Goal: Information Seeking & Learning: Learn about a topic

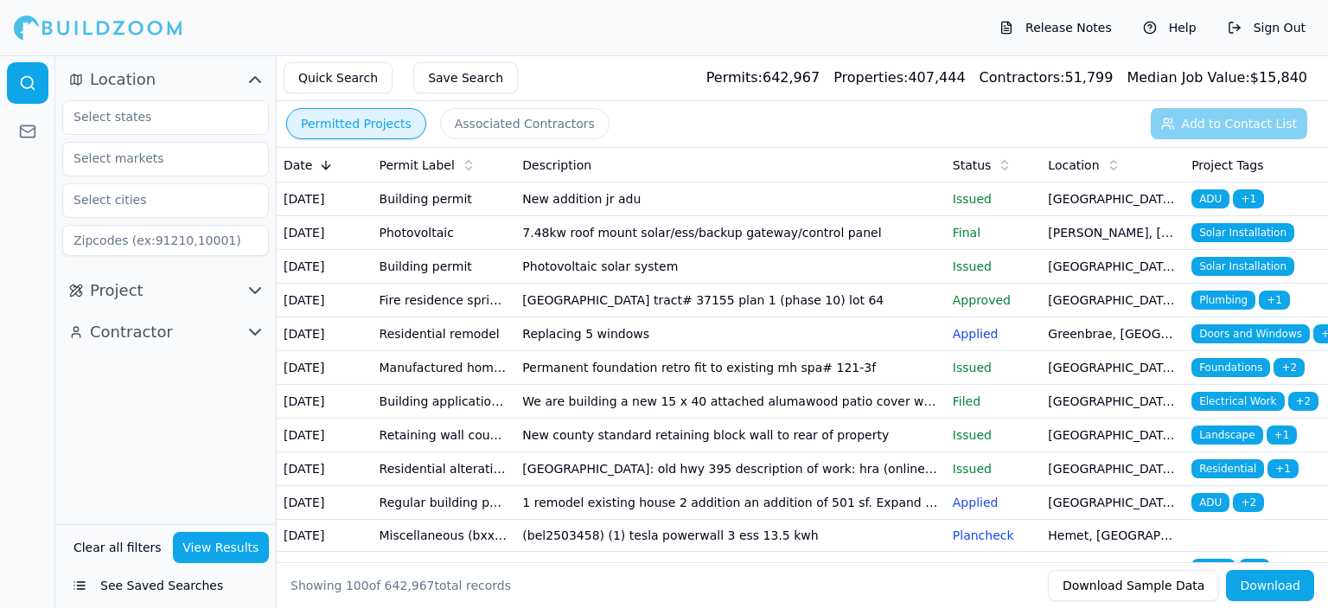
click at [1275, 27] on button "Sign Out" at bounding box center [1266, 28] width 95 height 28
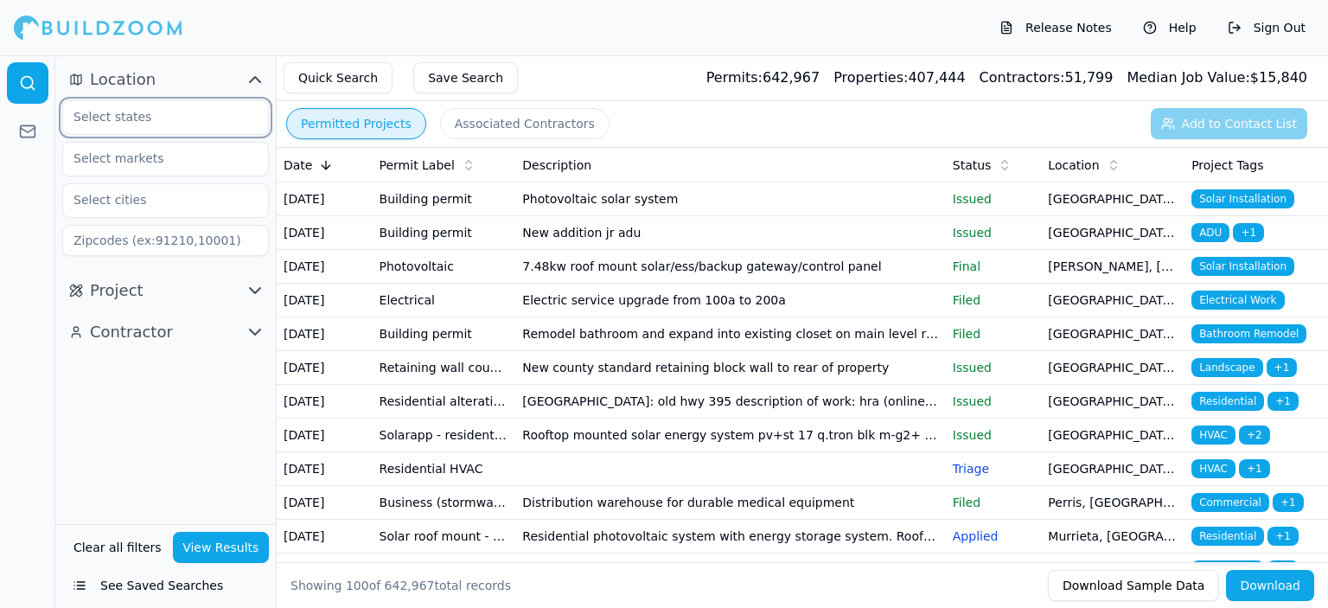
click at [168, 114] on input "text" at bounding box center [154, 116] width 183 height 31
click at [146, 156] on div "[US_STATE]" at bounding box center [166, 157] width 198 height 28
click at [175, 161] on input "text" at bounding box center [154, 158] width 183 height 31
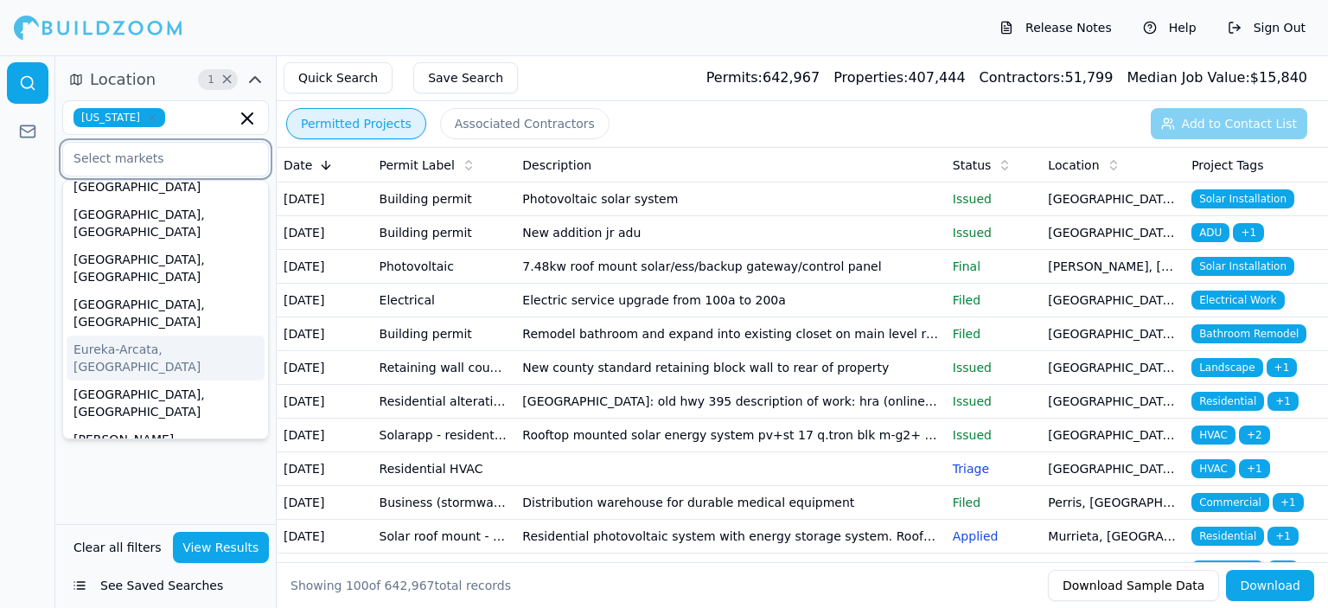
scroll to position [86, 0]
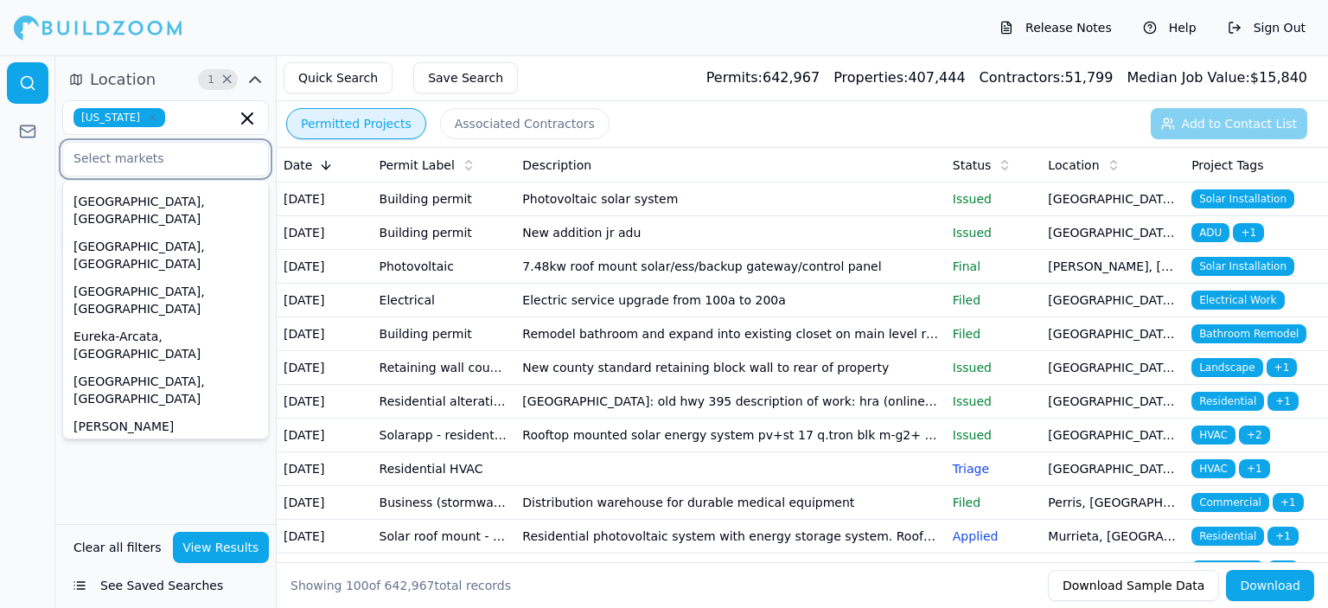
click at [160, 475] on div "[GEOGRAPHIC_DATA]-[GEOGRAPHIC_DATA]-[GEOGRAPHIC_DATA], [GEOGRAPHIC_DATA]" at bounding box center [166, 515] width 198 height 80
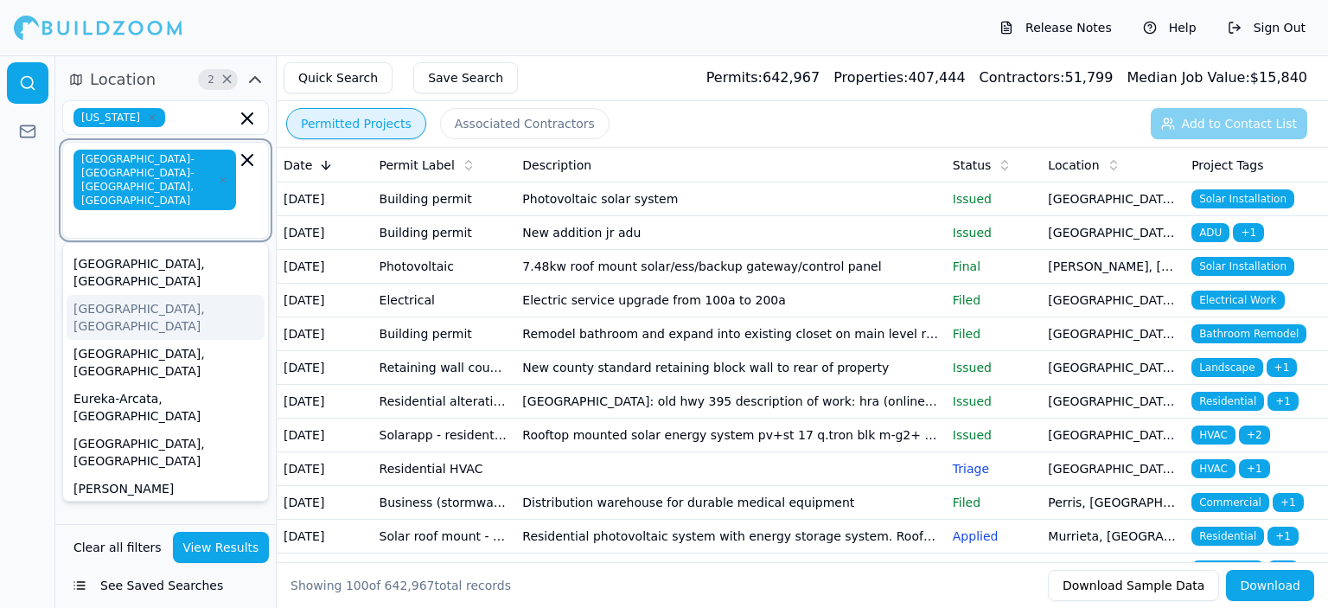
click at [104, 213] on input "text" at bounding box center [156, 221] width 159 height 17
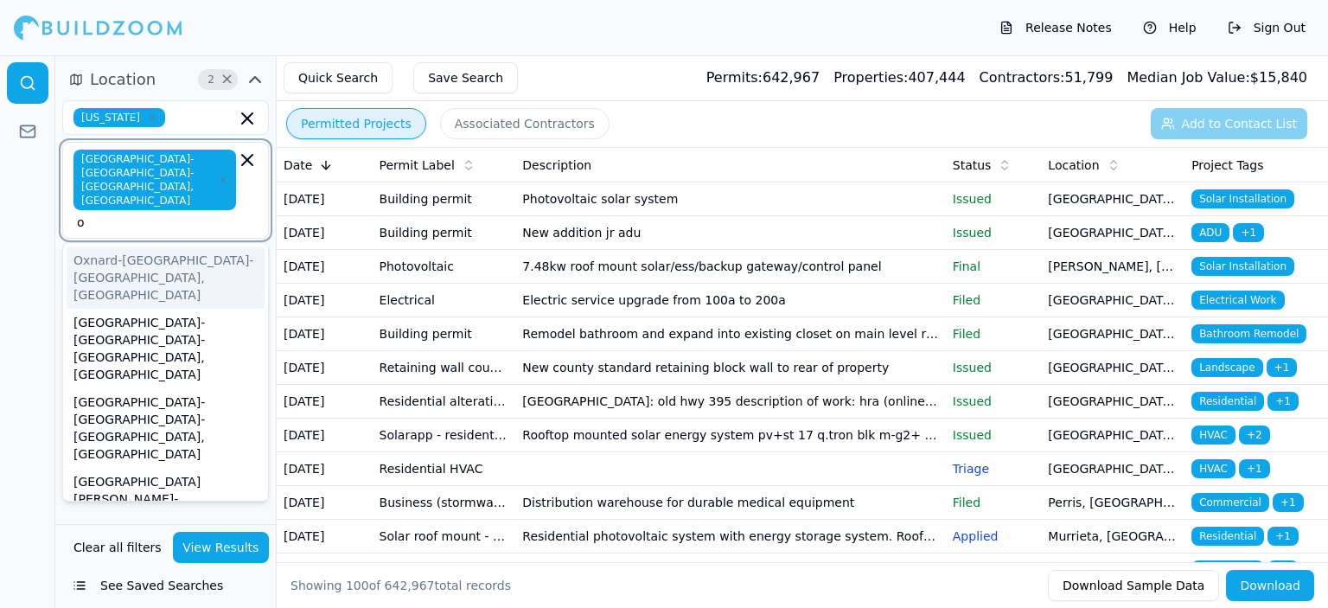
type input "ox"
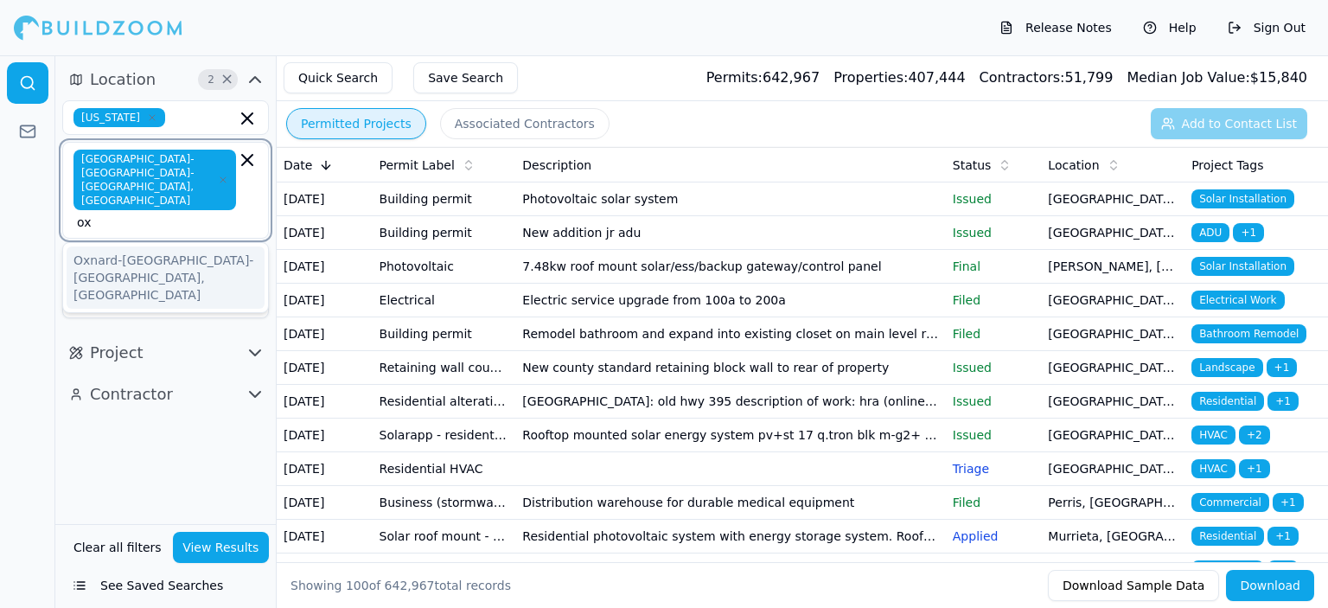
click at [143, 246] on div "Oxnard-[GEOGRAPHIC_DATA]-[GEOGRAPHIC_DATA], [GEOGRAPHIC_DATA]" at bounding box center [166, 277] width 198 height 62
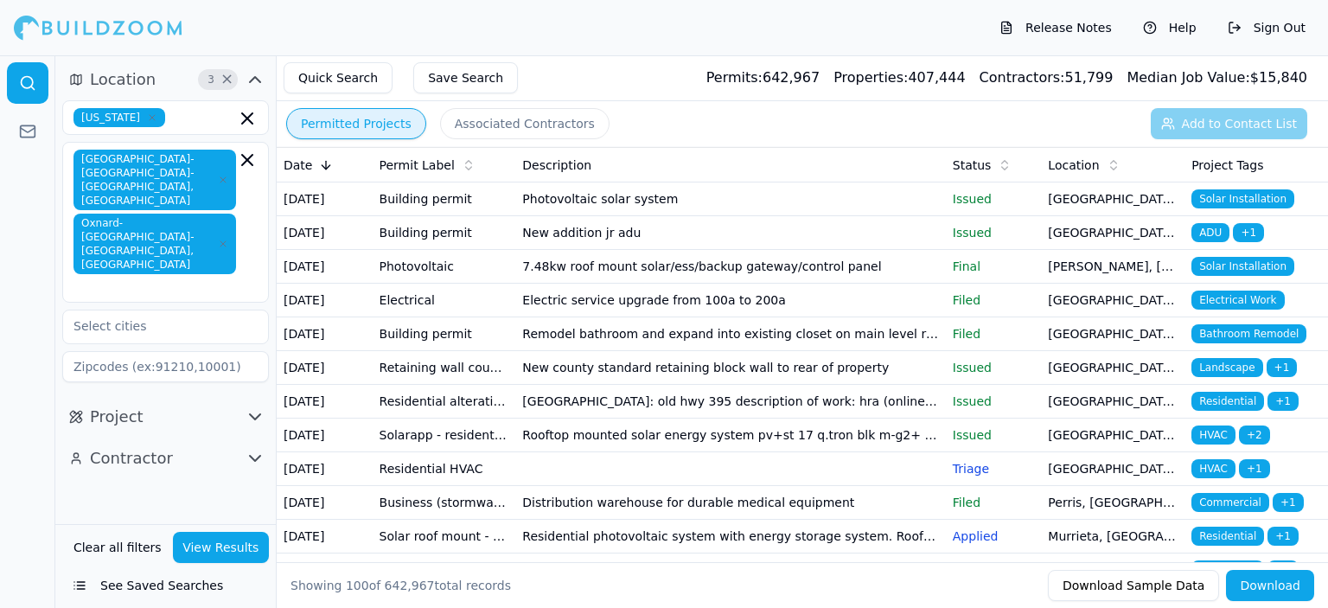
click at [18, 228] on div at bounding box center [27, 331] width 55 height 552
click at [256, 406] on icon "button" at bounding box center [255, 416] width 21 height 21
click at [160, 438] on input "text" at bounding box center [154, 453] width 183 height 31
click at [136, 507] on div "Commercial" at bounding box center [166, 521] width 198 height 28
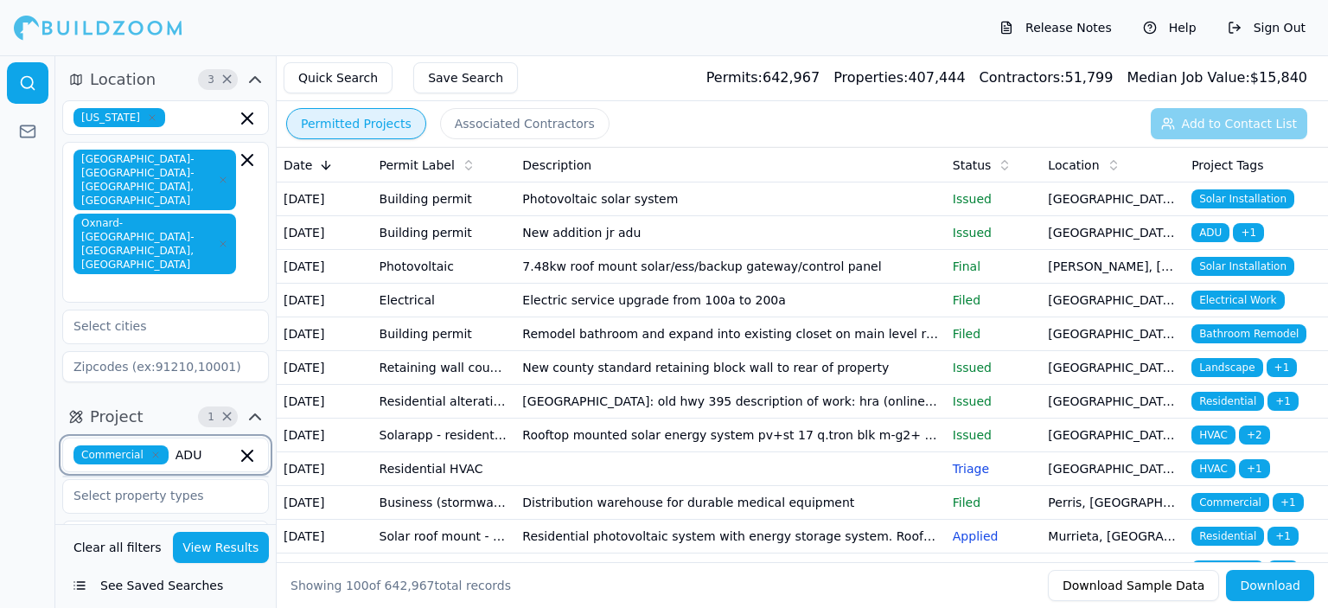
click at [200, 445] on input "ADU" at bounding box center [205, 454] width 61 height 19
type input "A"
click at [4, 420] on div at bounding box center [27, 331] width 55 height 552
click at [90, 480] on input "text" at bounding box center [154, 495] width 183 height 31
type input "ADU"
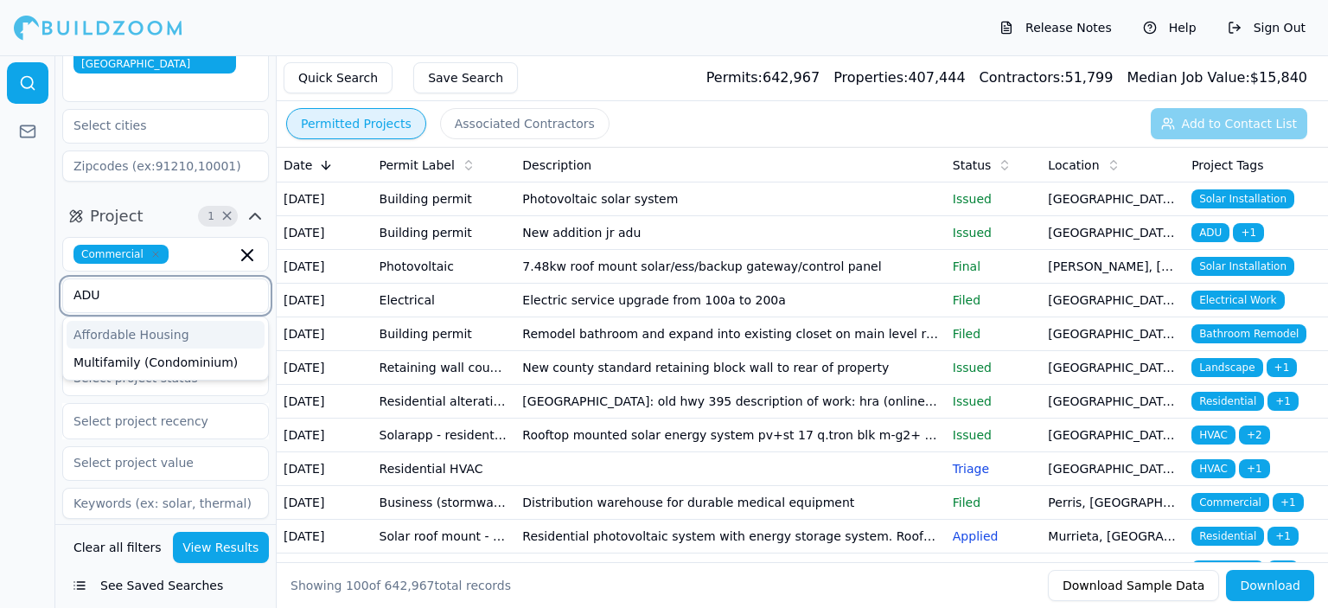
scroll to position [232, 0]
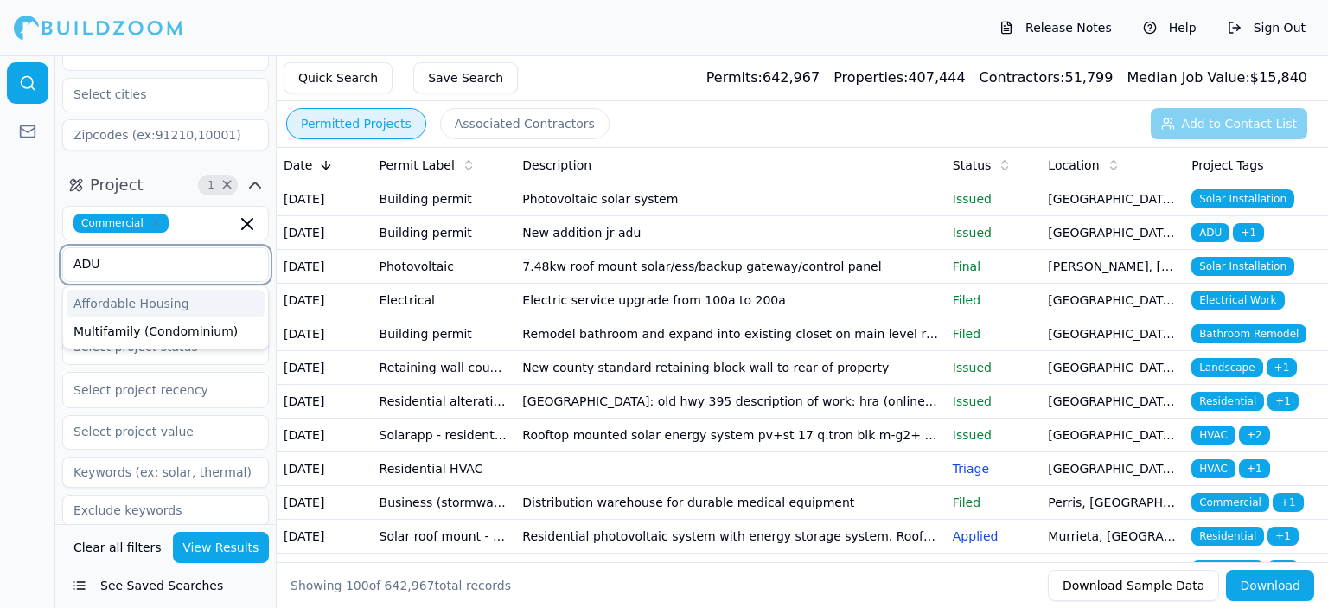
click at [129, 290] on div "Affordable Housing" at bounding box center [166, 304] width 198 height 28
type input "ADU"
click at [28, 242] on div at bounding box center [27, 331] width 55 height 552
click at [87, 290] on input "text" at bounding box center [154, 305] width 183 height 31
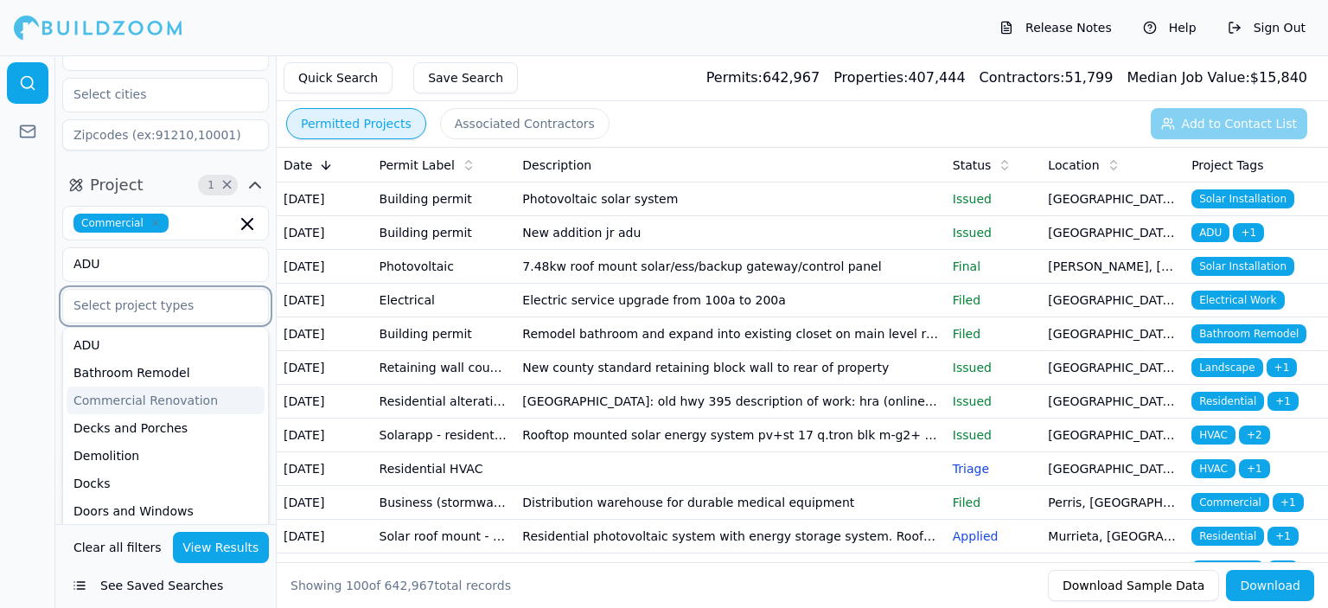
click at [121, 386] on div "Commercial Renovation" at bounding box center [166, 400] width 198 height 28
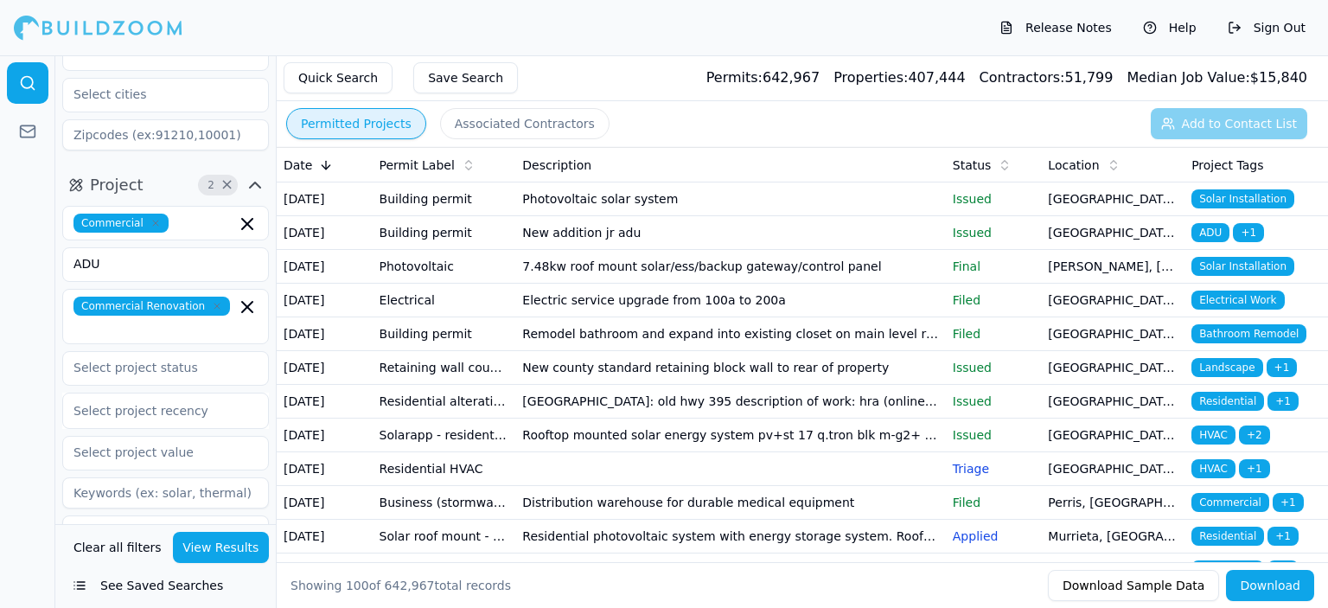
drag, startPoint x: 4, startPoint y: 317, endPoint x: 20, endPoint y: 319, distance: 15.7
click at [5, 317] on div at bounding box center [27, 331] width 55 height 552
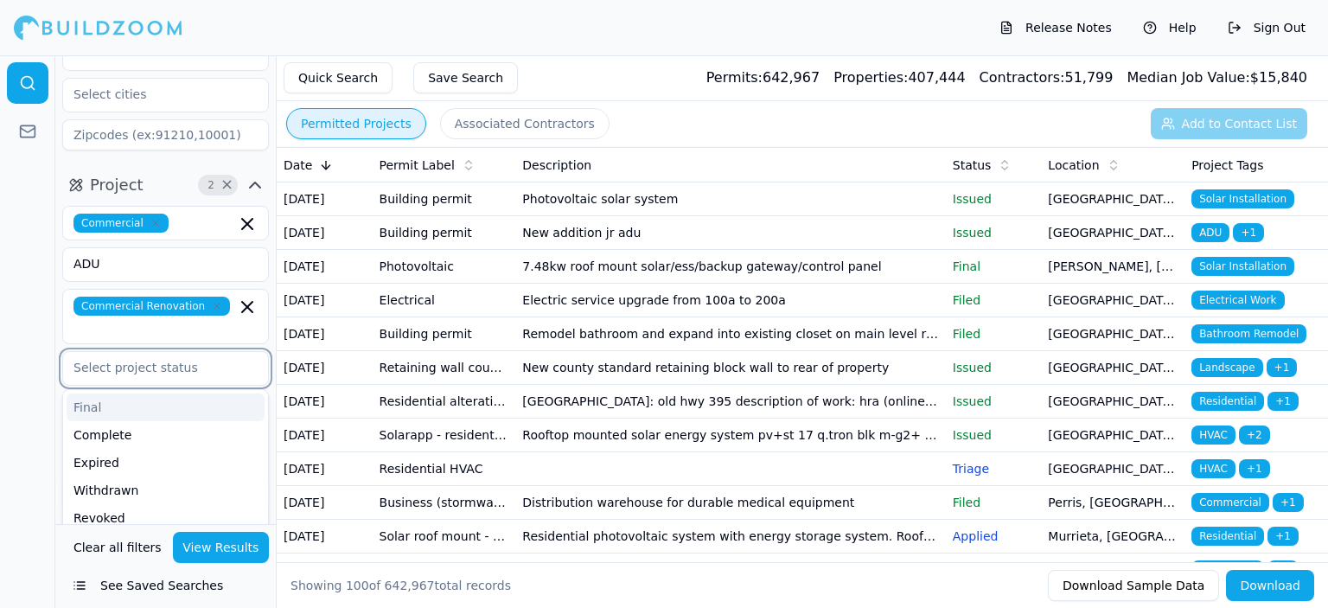
click at [112, 352] on input "text" at bounding box center [154, 367] width 183 height 31
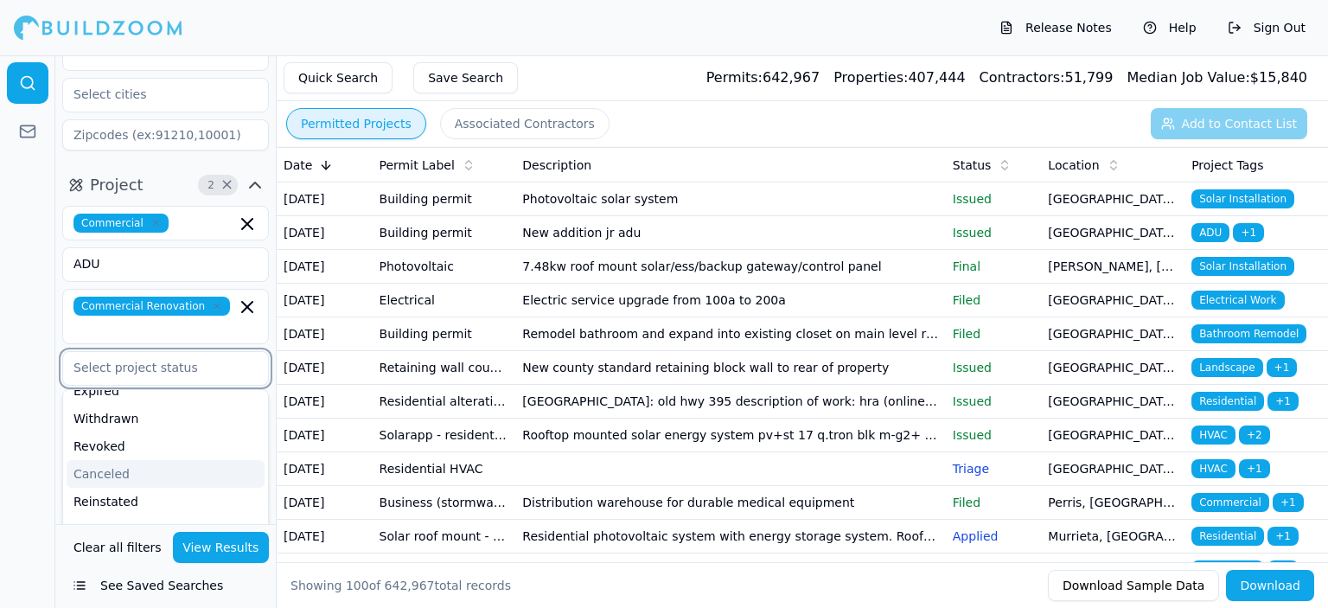
scroll to position [86, 0]
click at [102, 352] on input "Multi room remodeling" at bounding box center [154, 367] width 183 height 31
click at [206, 352] on input "Multi-room remodeling" at bounding box center [154, 367] width 183 height 31
type input "Multi-room remodel"
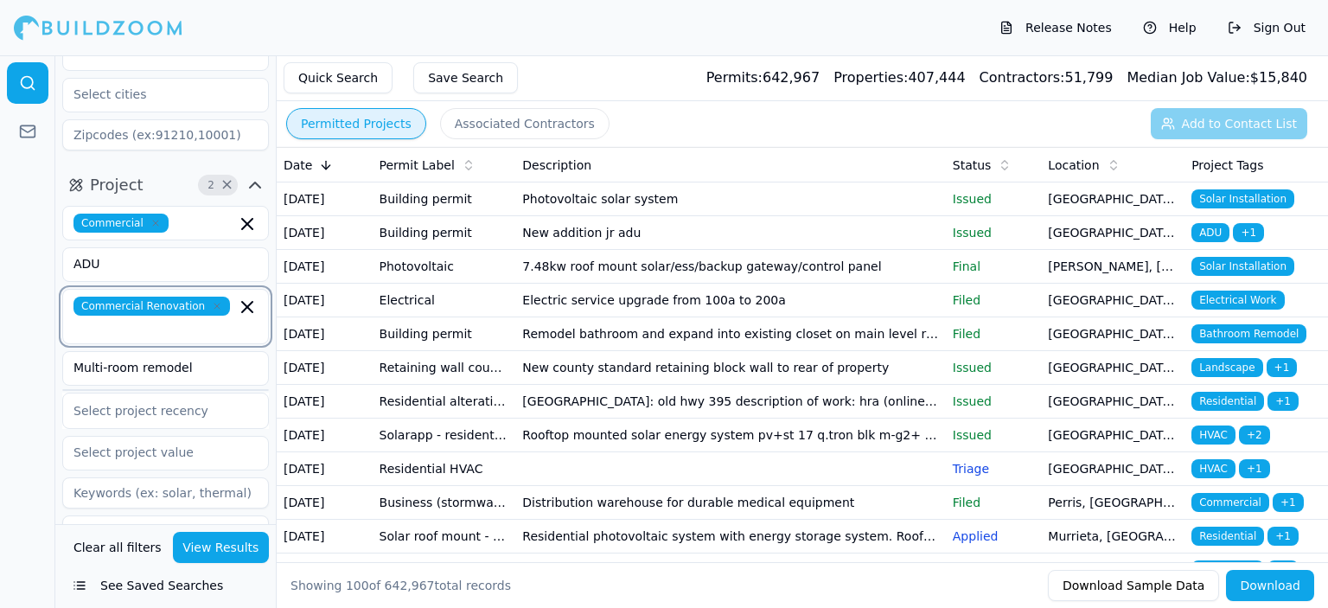
click at [249, 296] on icon "button" at bounding box center [247, 306] width 21 height 21
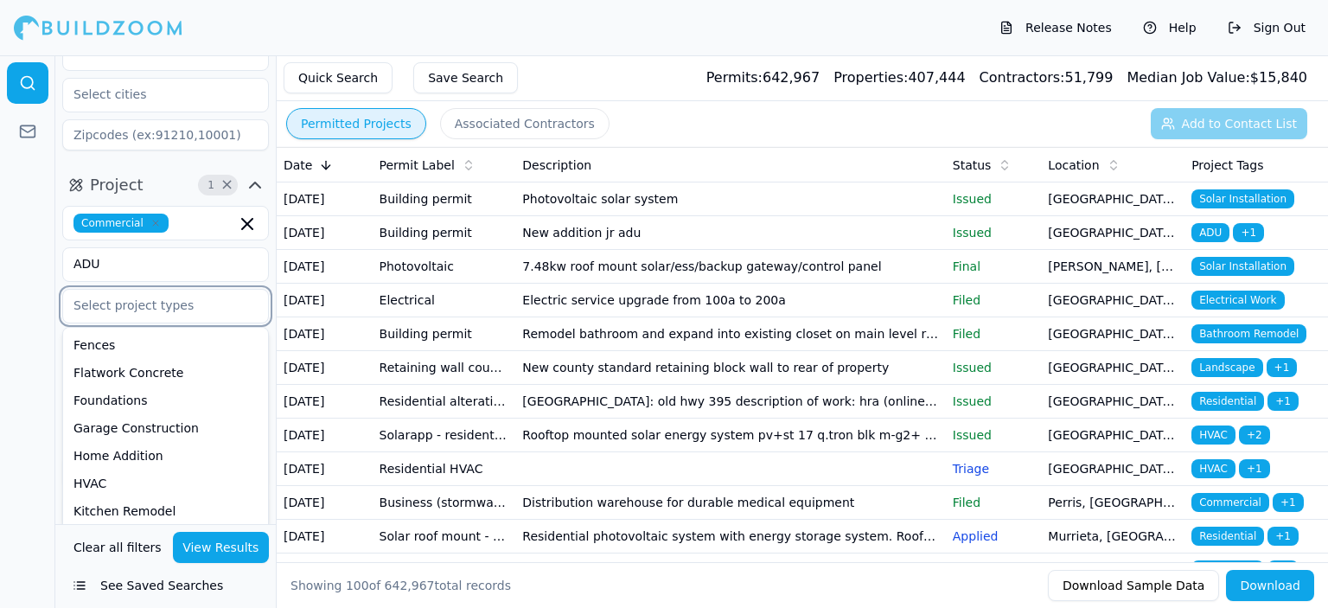
scroll to position [259, 0]
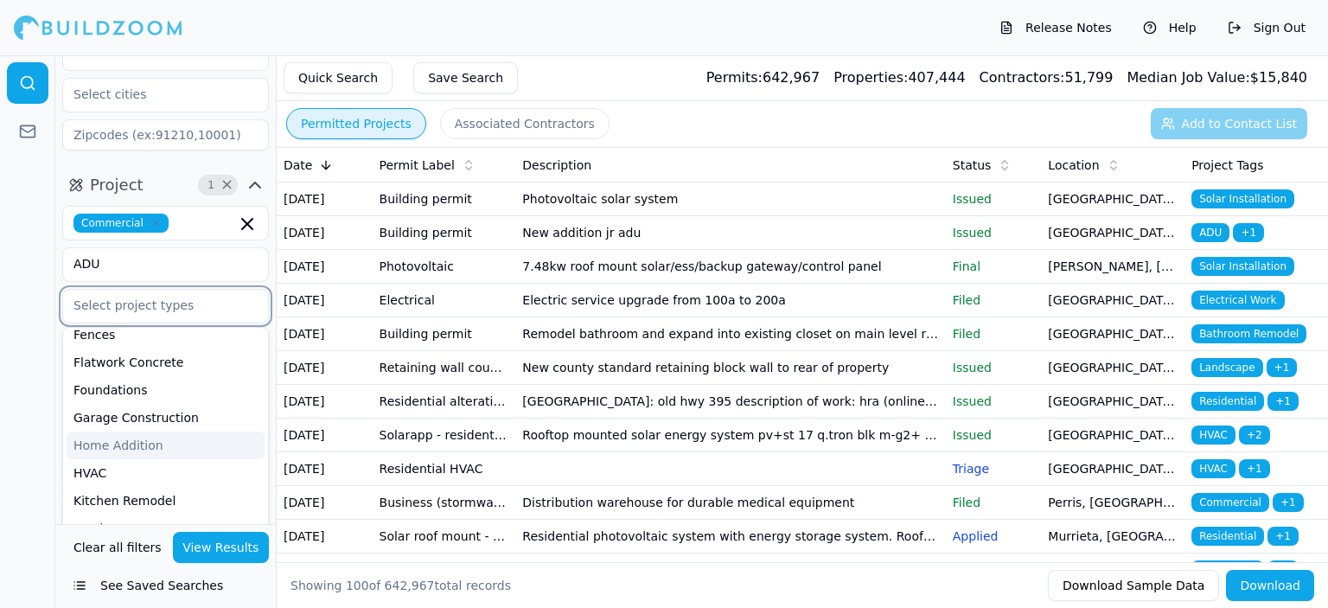
click at [145, 431] on div "Home Addition" at bounding box center [166, 445] width 198 height 28
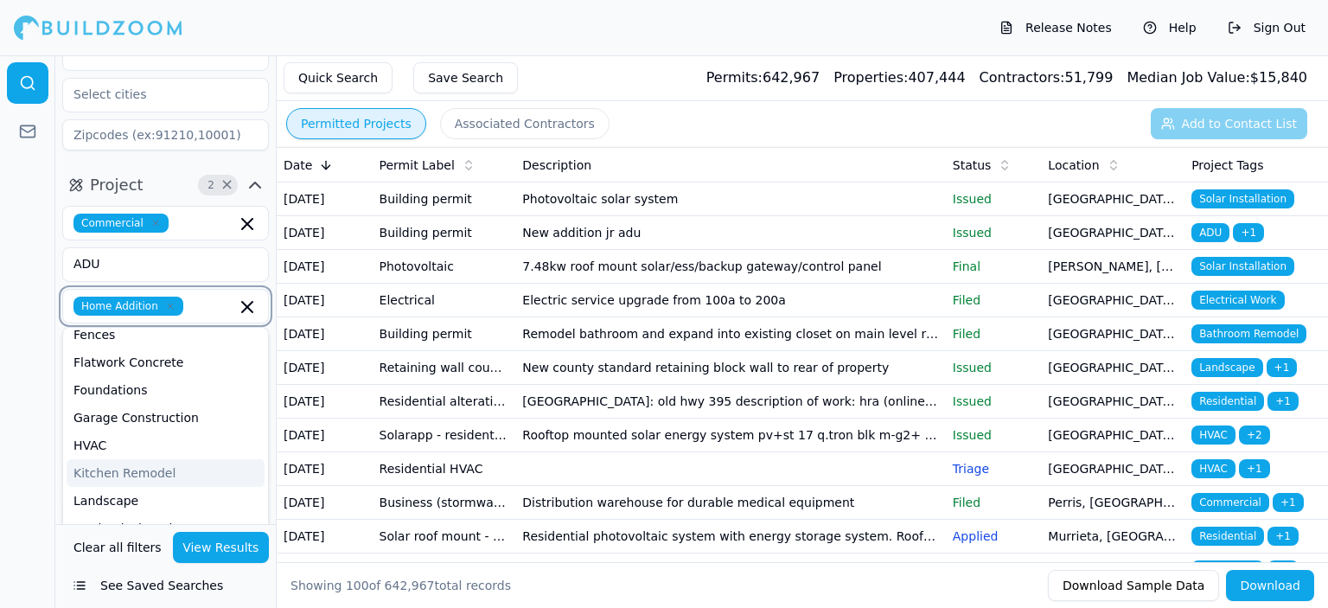
click at [179, 459] on div "Kitchen Remodel" at bounding box center [166, 473] width 198 height 28
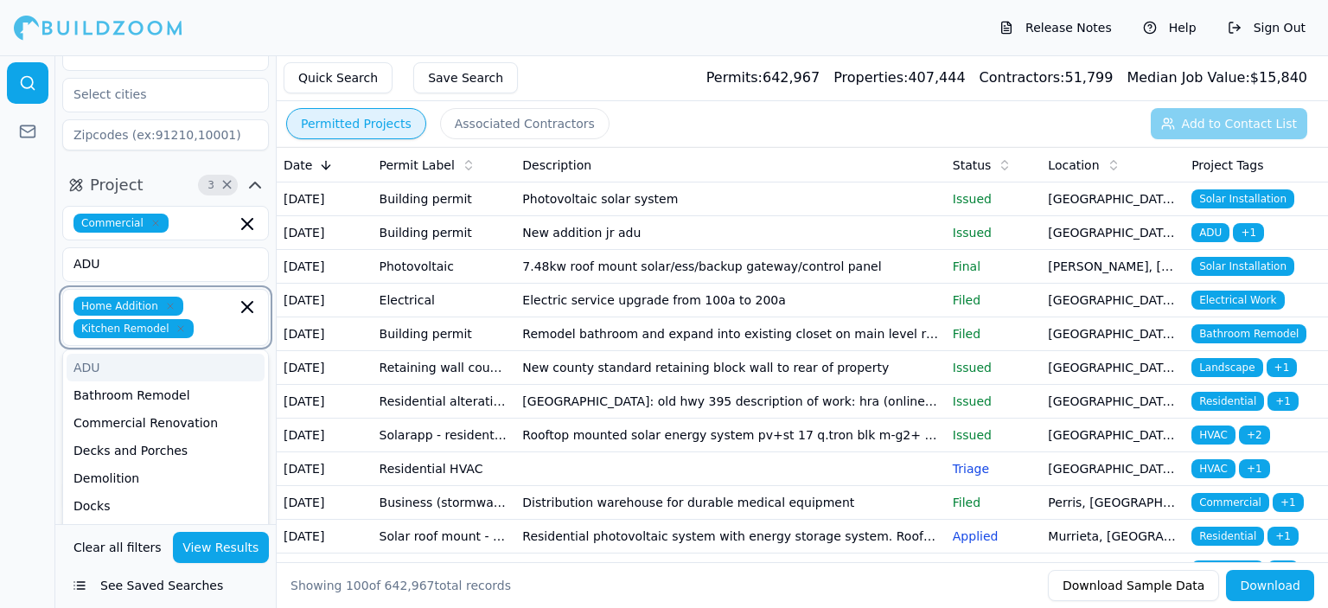
click at [126, 354] on div "ADU" at bounding box center [166, 368] width 198 height 28
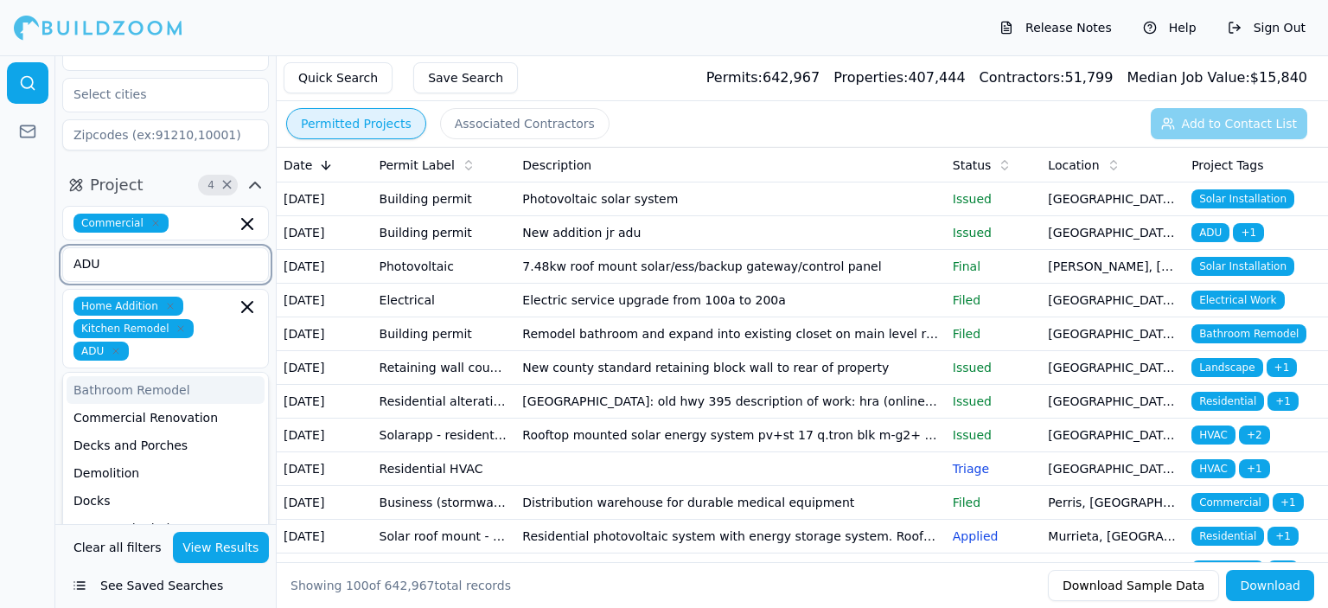
click at [150, 248] on input "ADU" at bounding box center [154, 263] width 183 height 31
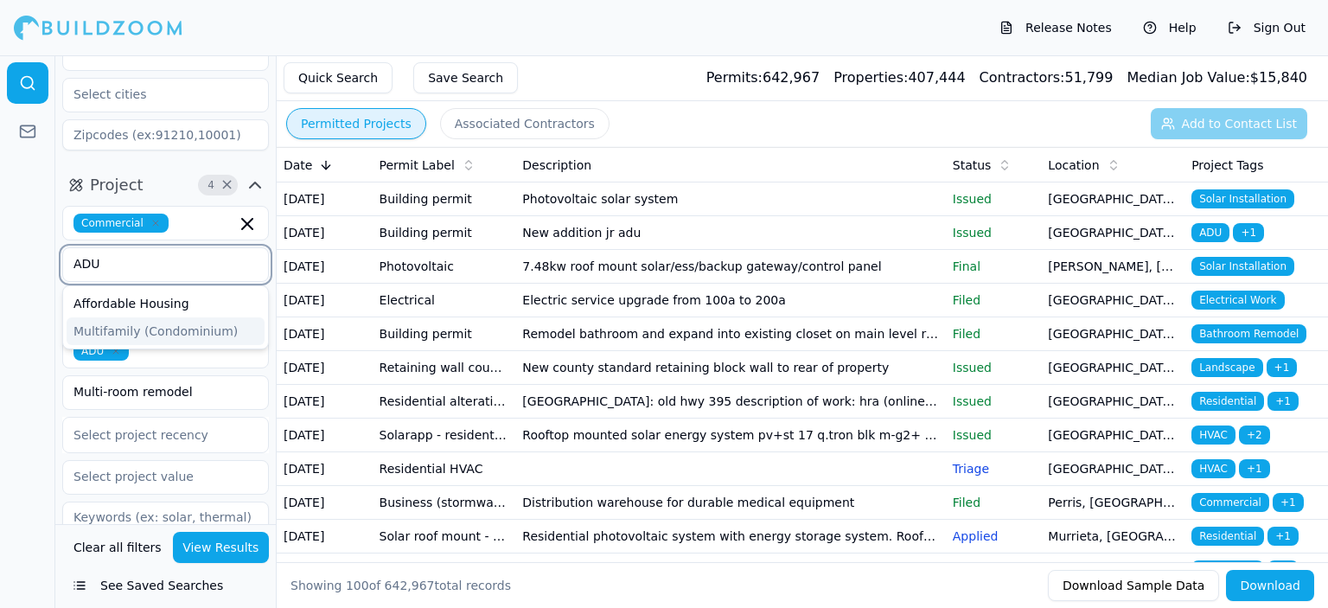
click at [110, 317] on div "Multifamily (Condominium)" at bounding box center [166, 331] width 198 height 28
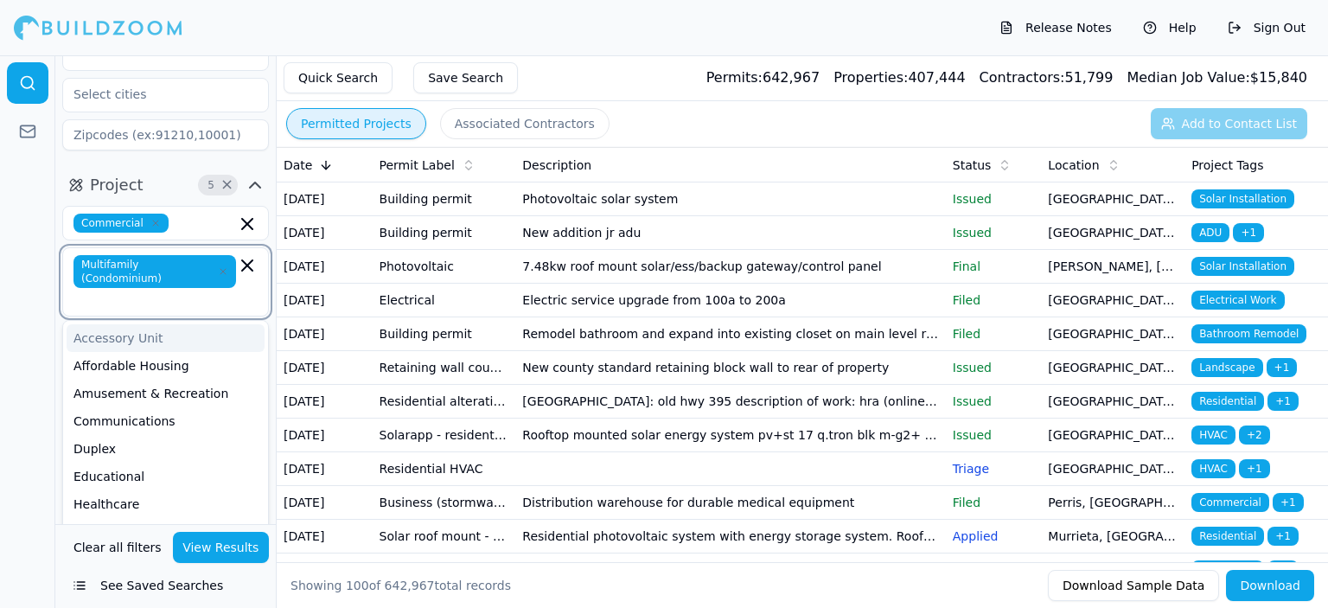
click at [95, 291] on input "text" at bounding box center [156, 299] width 159 height 17
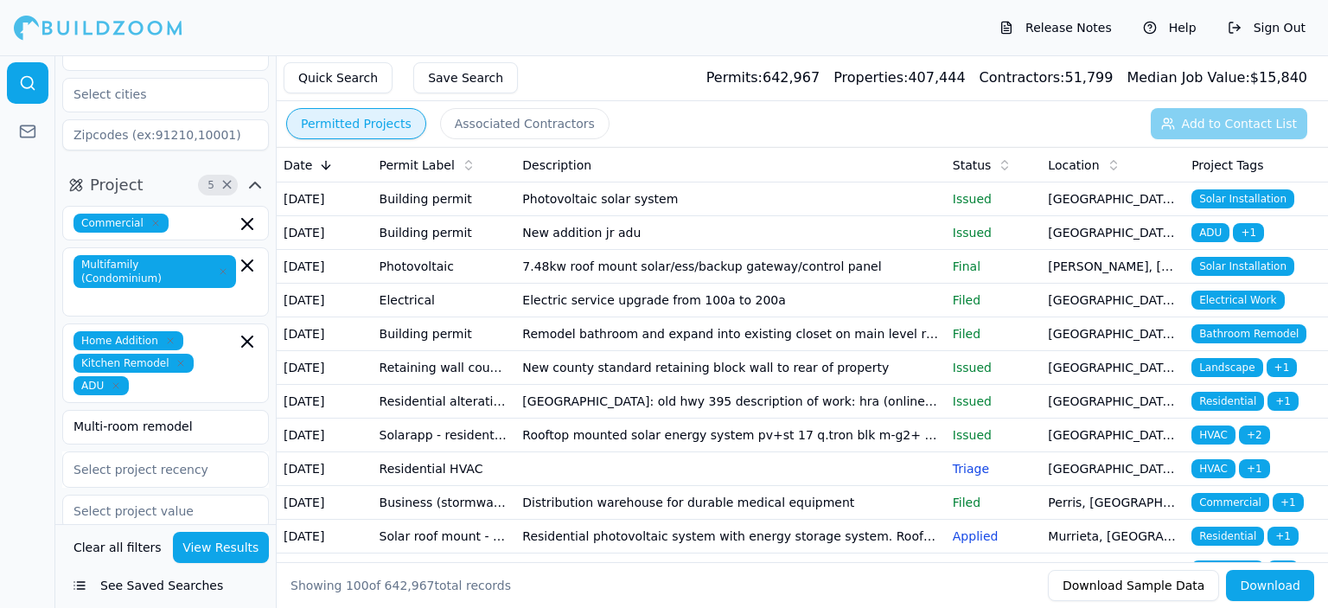
click at [22, 308] on div at bounding box center [27, 331] width 55 height 552
click at [249, 260] on icon "button" at bounding box center [247, 265] width 10 height 10
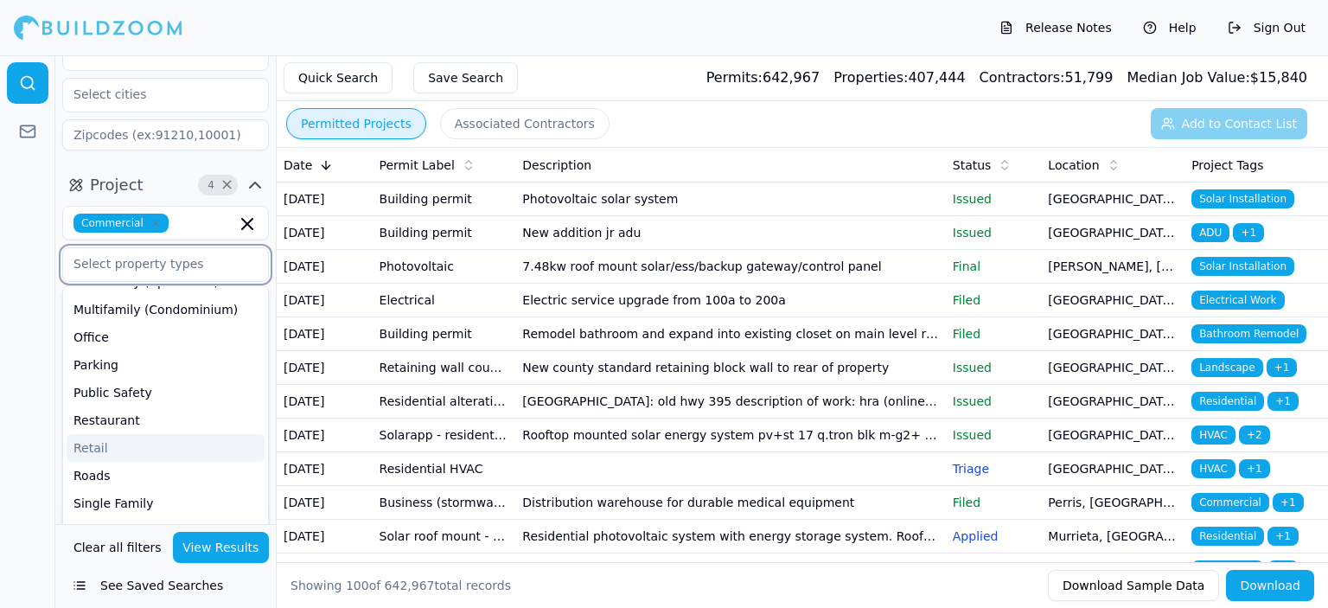
scroll to position [468, 0]
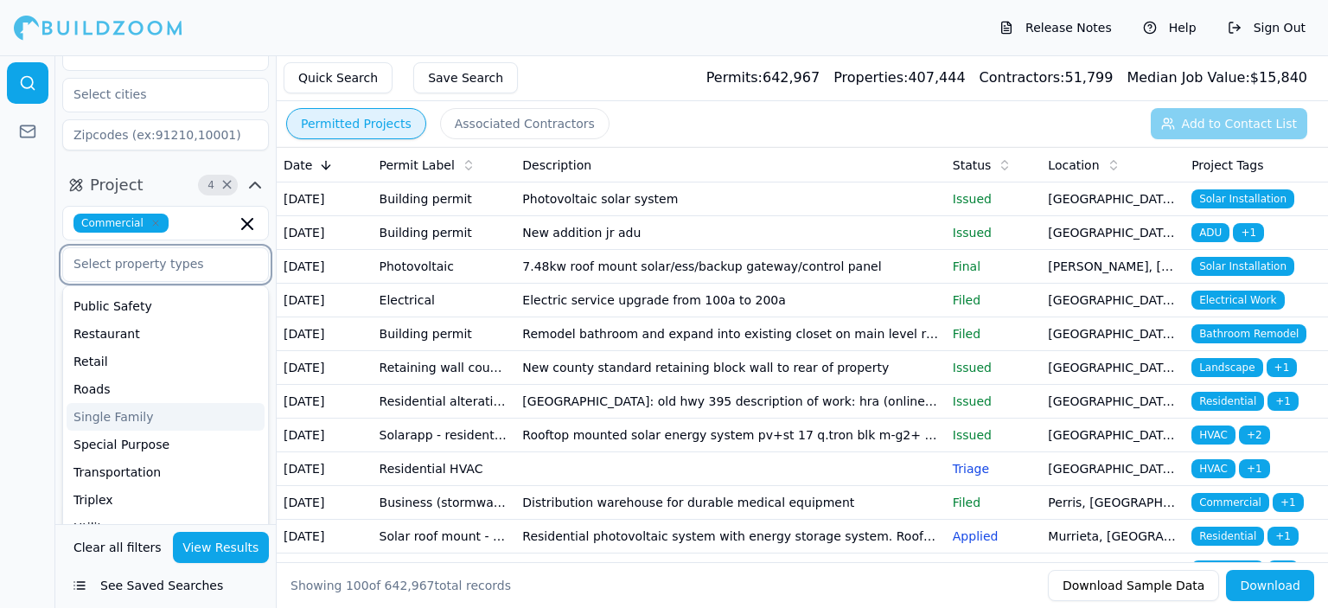
click at [185, 403] on div "Single Family" at bounding box center [166, 417] width 198 height 28
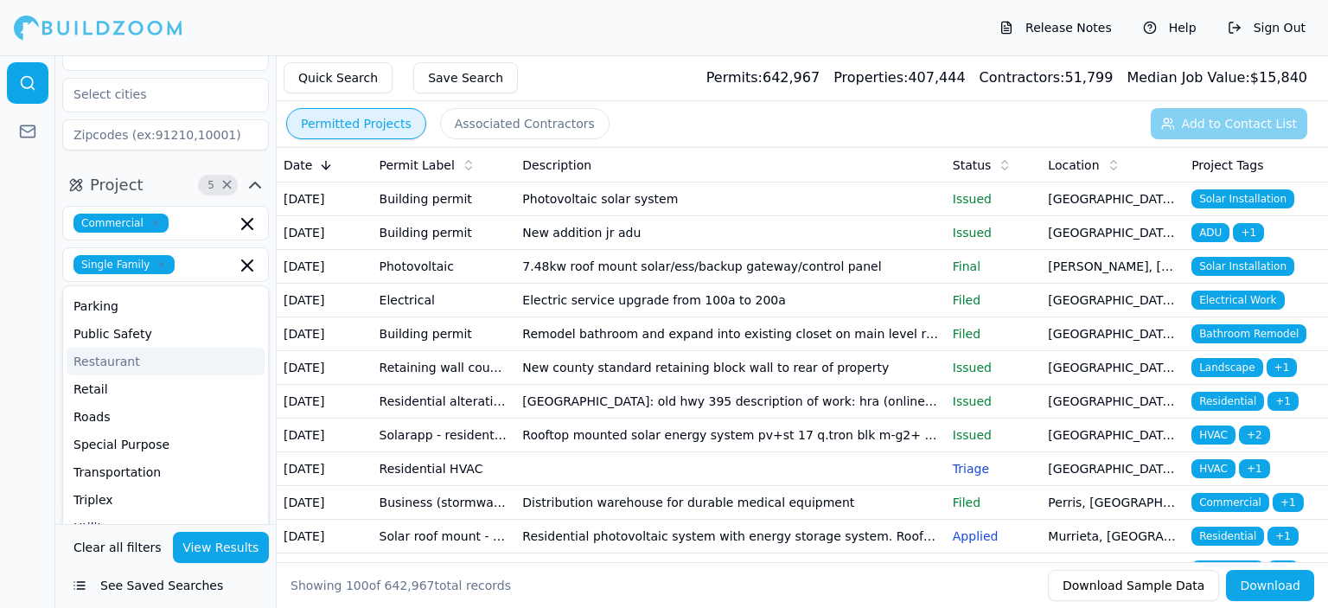
click at [28, 284] on div at bounding box center [27, 331] width 55 height 552
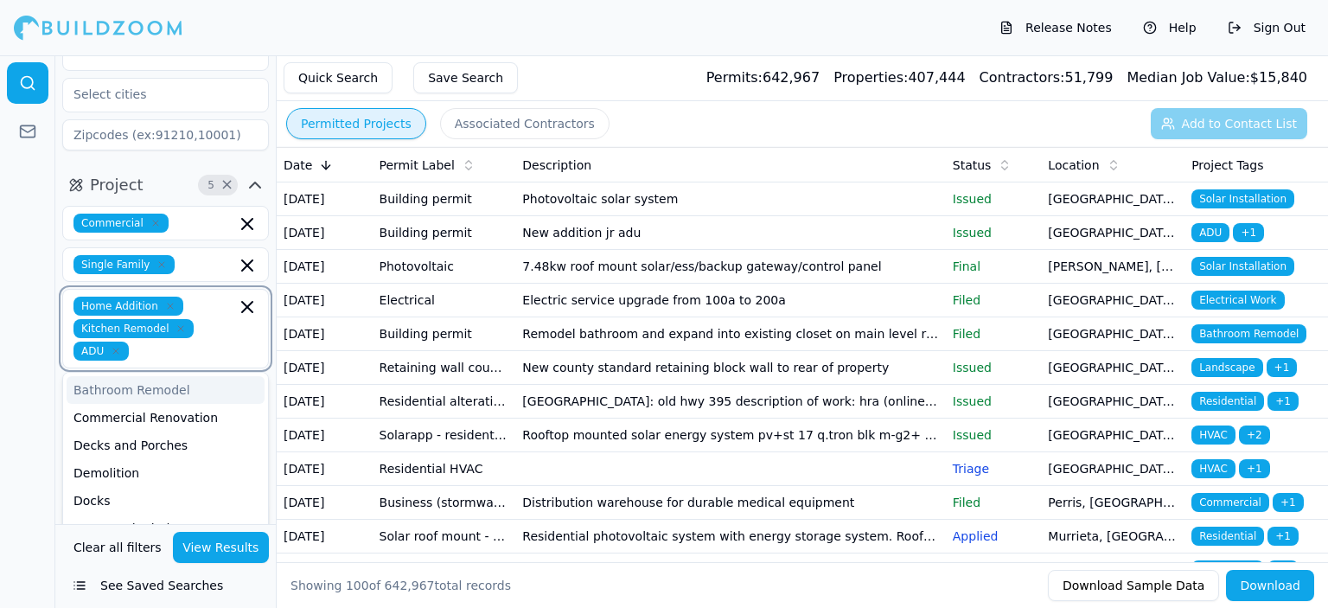
click at [169, 341] on input "text" at bounding box center [186, 350] width 100 height 19
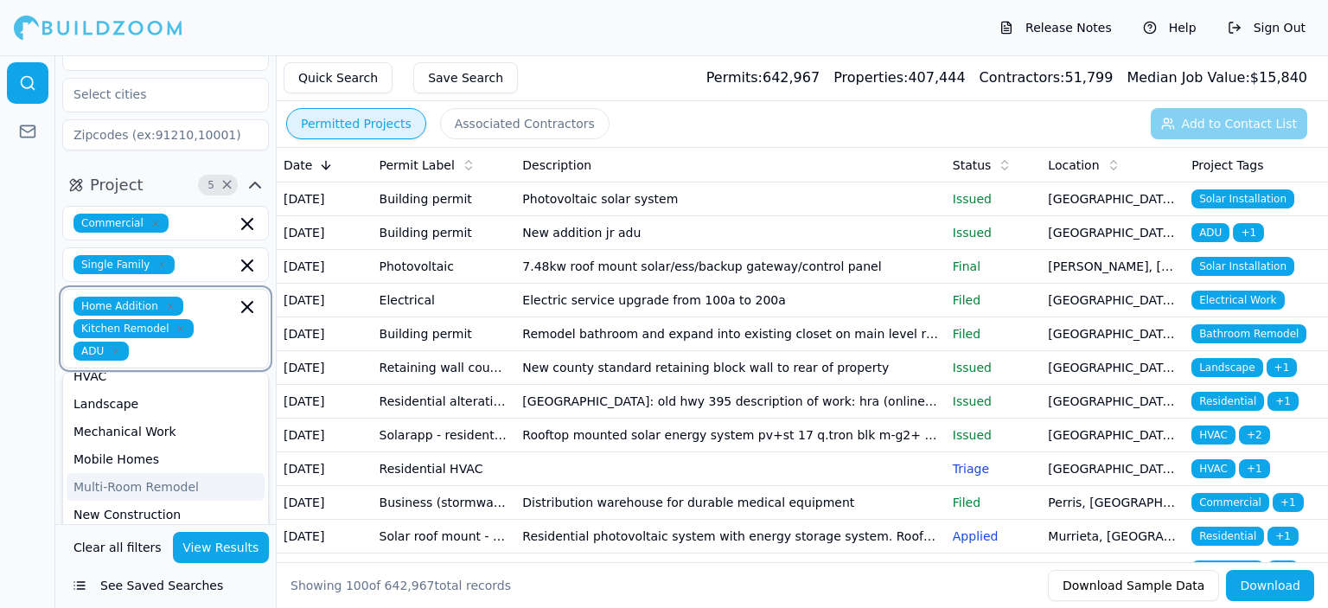
click at [175, 473] on div "Multi-Room Remodel" at bounding box center [166, 487] width 198 height 28
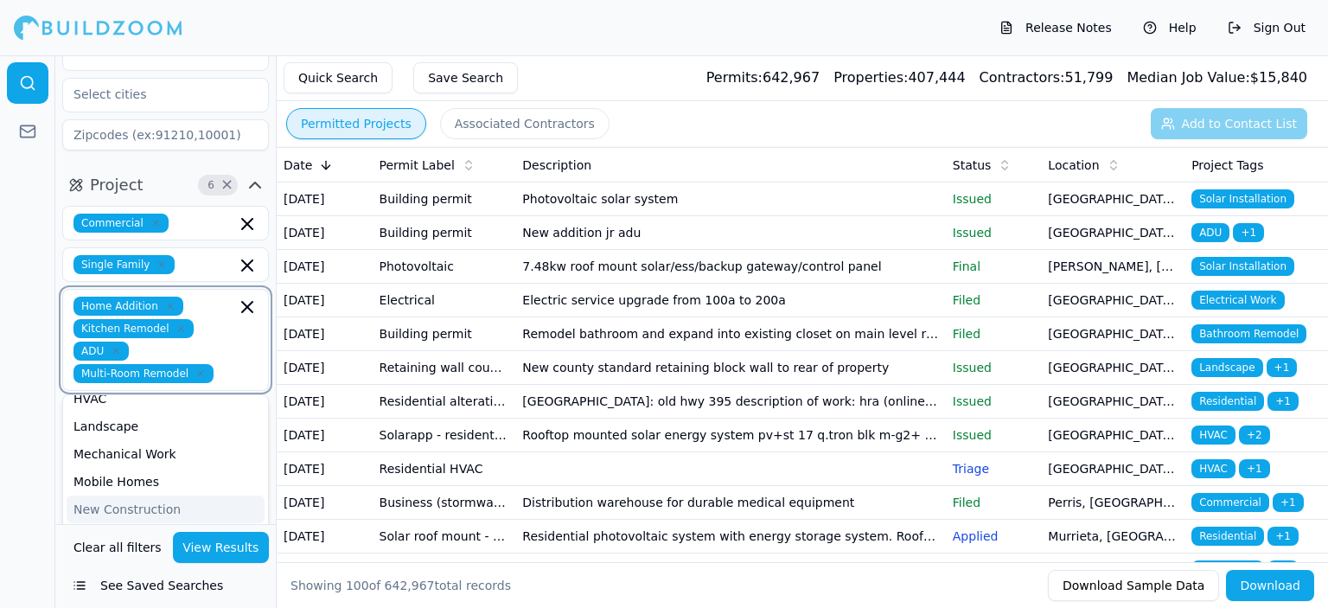
click at [153, 495] on div "New Construction" at bounding box center [166, 509] width 198 height 28
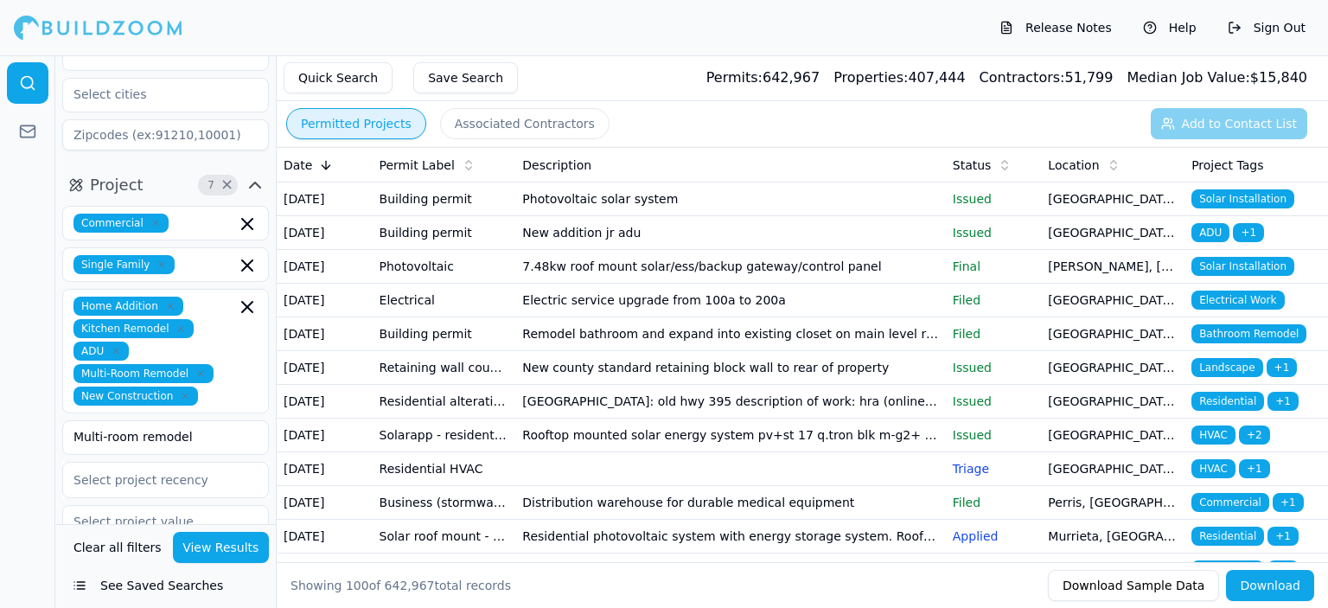
click at [15, 271] on div at bounding box center [27, 331] width 55 height 552
click at [252, 182] on icon "button" at bounding box center [255, 184] width 10 height 5
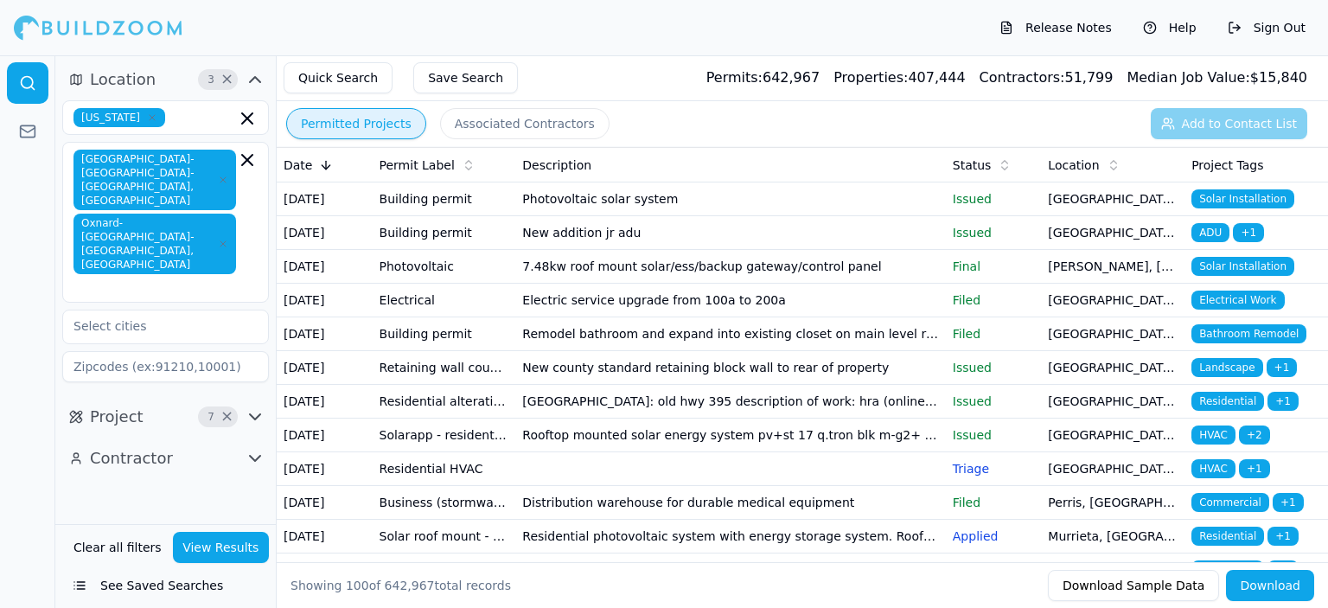
click at [253, 414] on icon "button" at bounding box center [255, 416] width 10 height 5
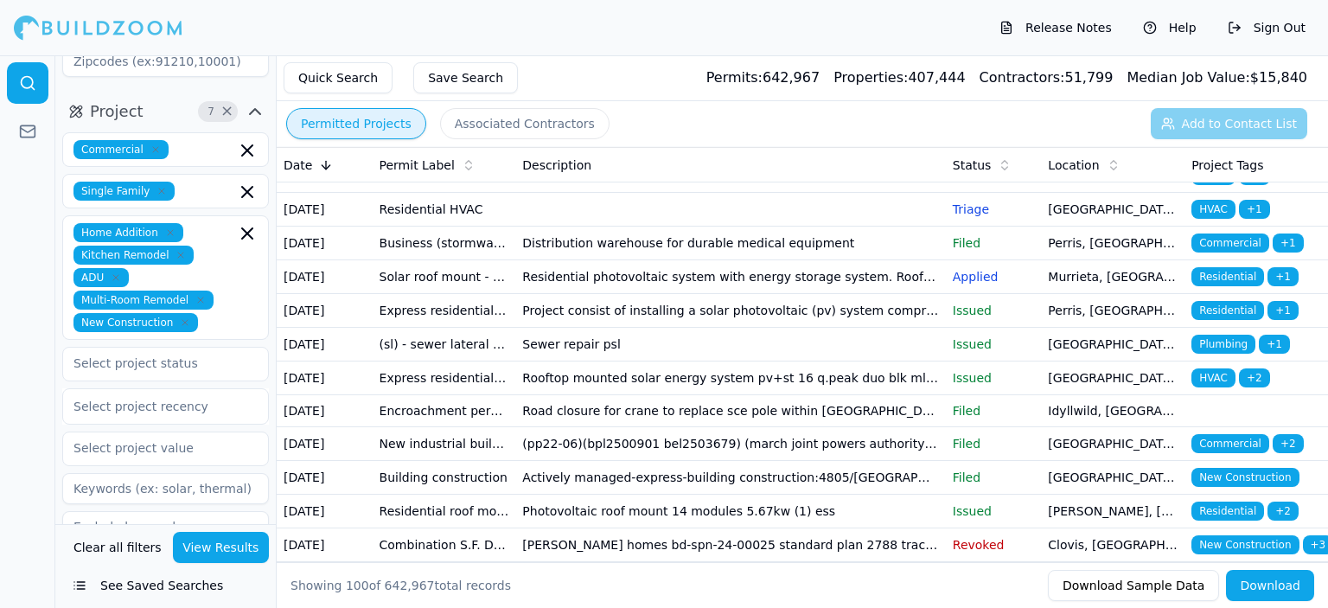
scroll to position [319, 0]
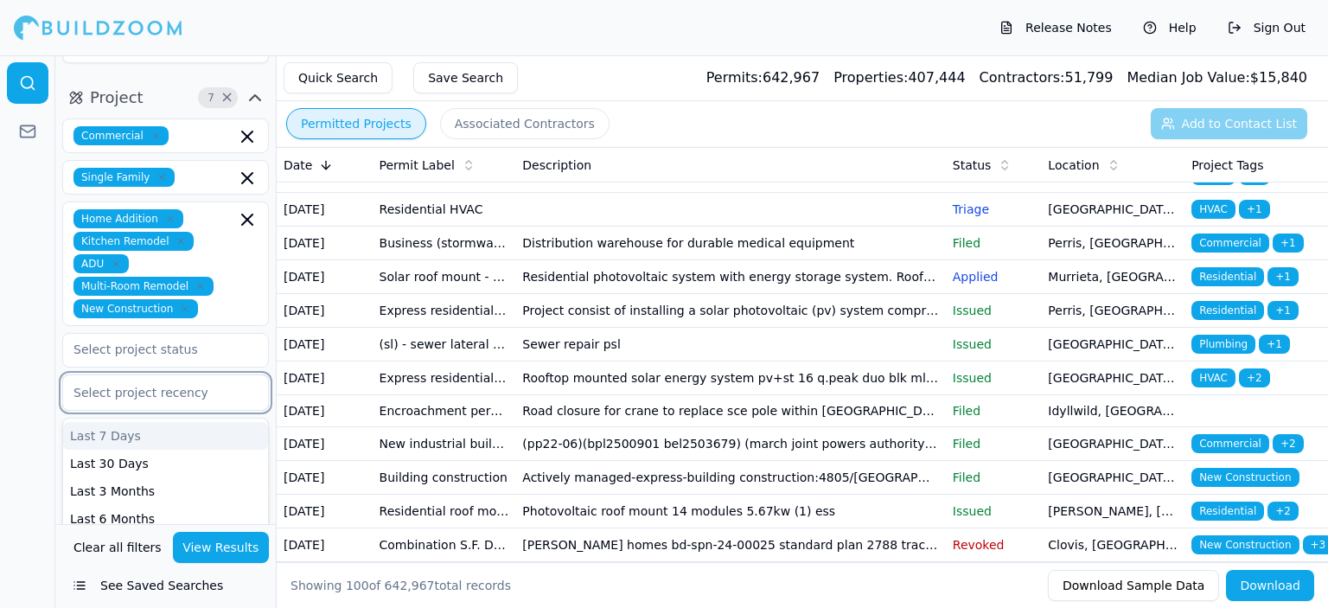
click at [123, 384] on div at bounding box center [165, 392] width 184 height 17
click at [125, 477] on div "Last 3 Months" at bounding box center [165, 491] width 205 height 28
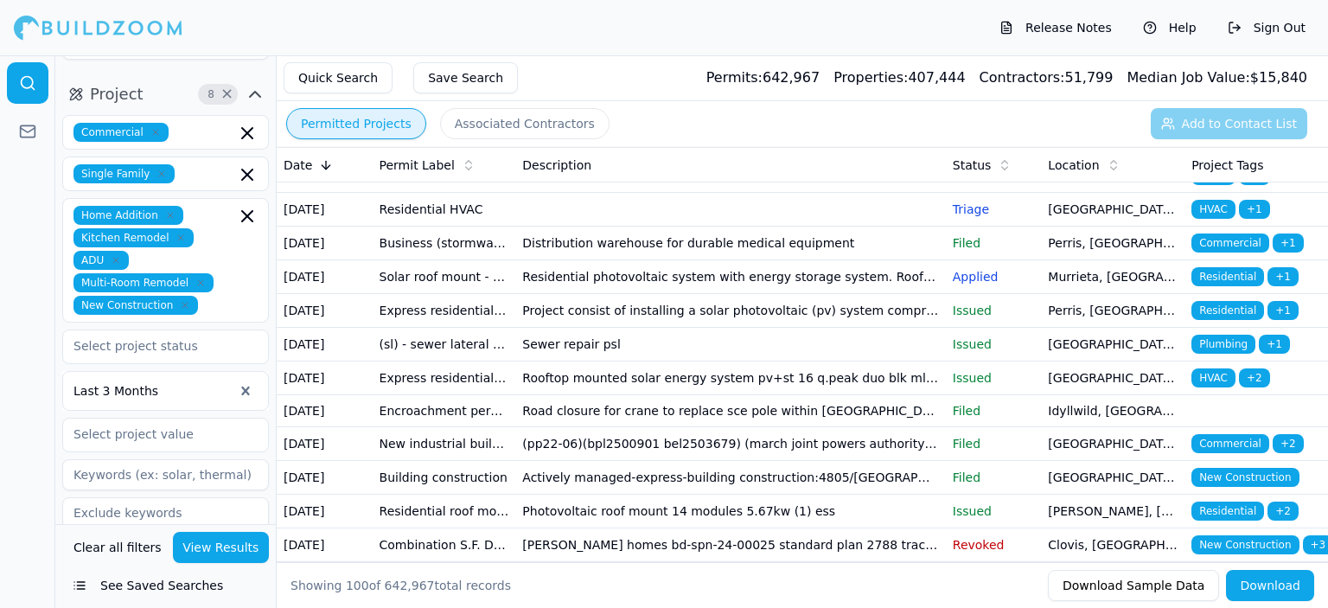
click at [255, 552] on icon "button" at bounding box center [255, 562] width 21 height 21
click at [255, 560] on icon "button" at bounding box center [255, 562] width 10 height 5
click at [255, 552] on icon "button" at bounding box center [255, 562] width 21 height 21
click at [254, 552] on icon "button" at bounding box center [255, 562] width 21 height 21
click at [109, 551] on span "Contractor" at bounding box center [131, 563] width 83 height 24
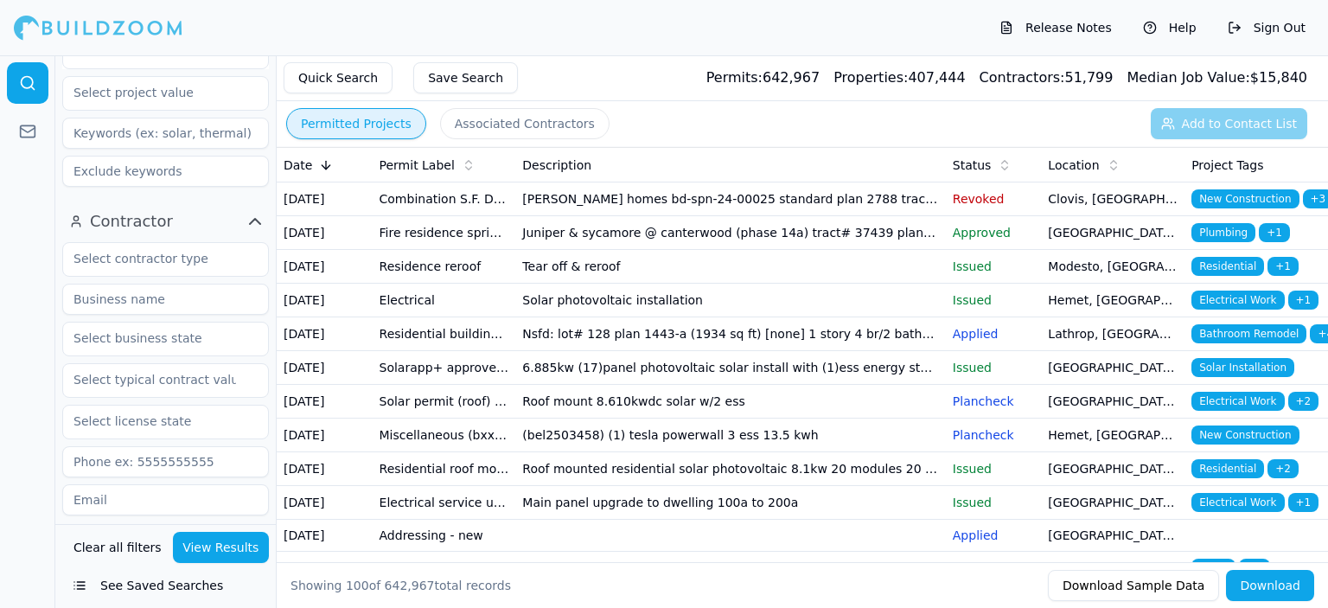
scroll to position [668, 0]
click at [152, 239] on input "text" at bounding box center [154, 254] width 183 height 31
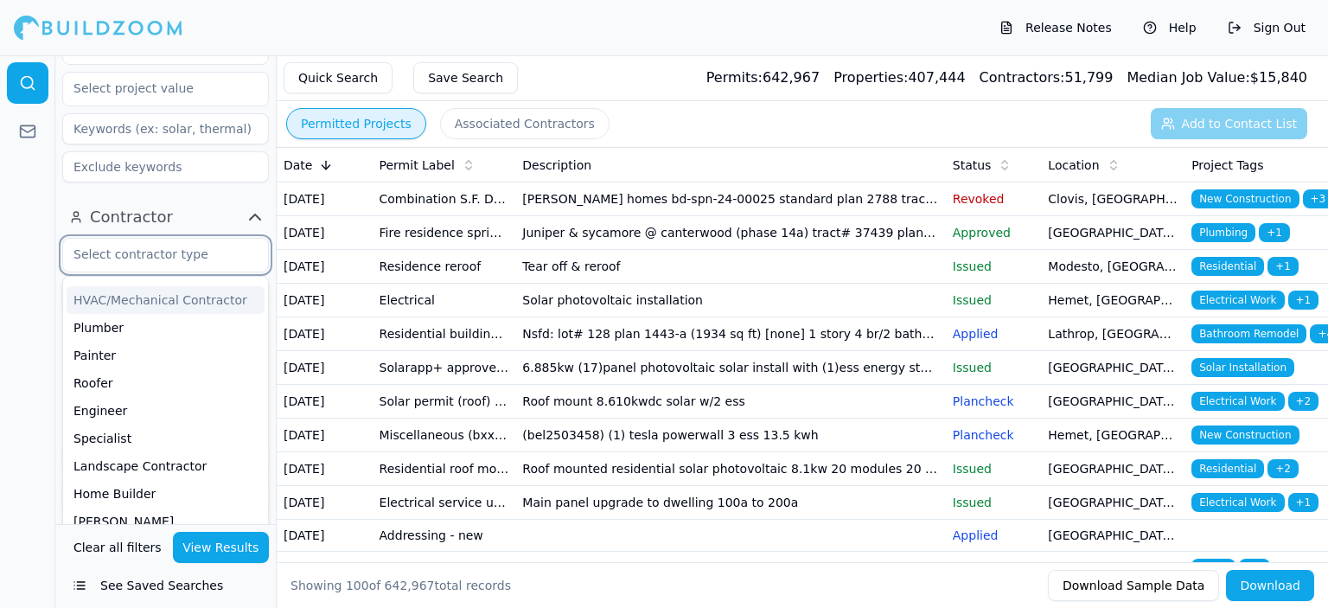
scroll to position [173, 0]
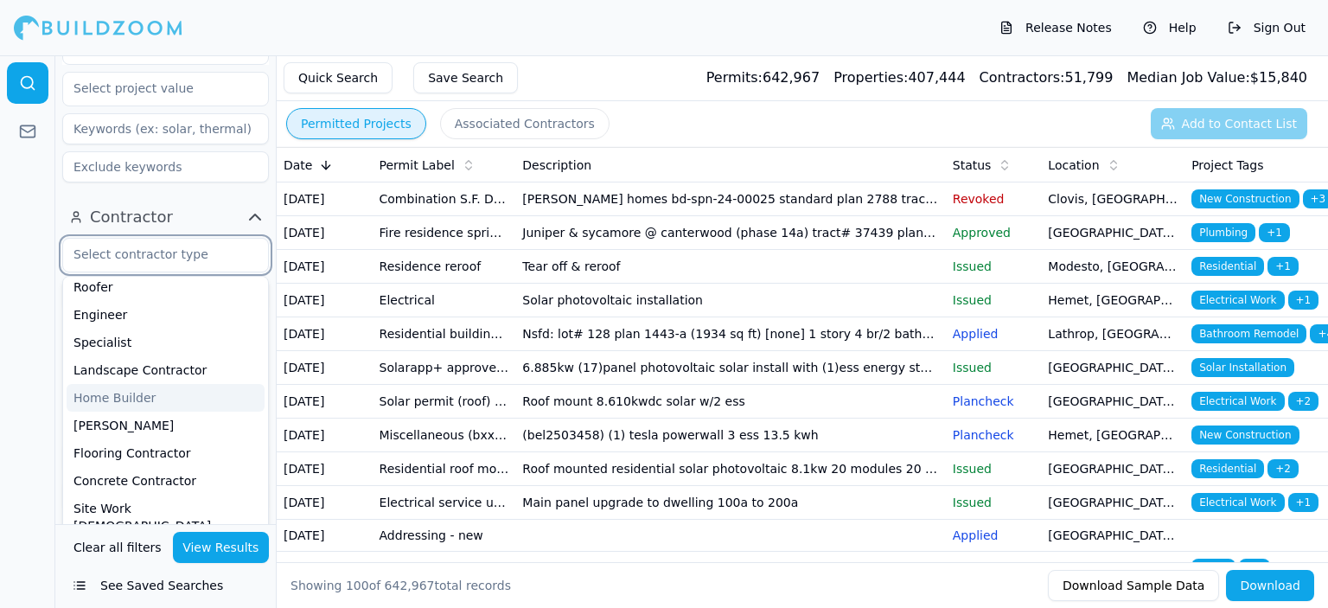
click at [135, 384] on div "Home Builder" at bounding box center [166, 398] width 198 height 28
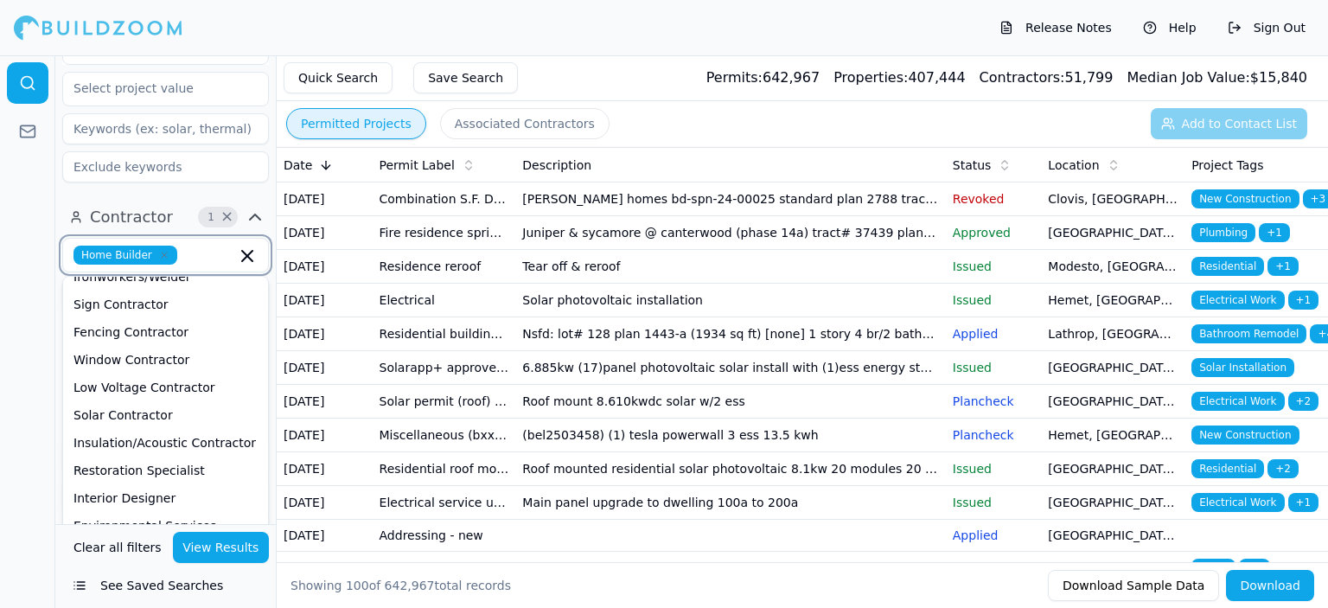
scroll to position [689, 0]
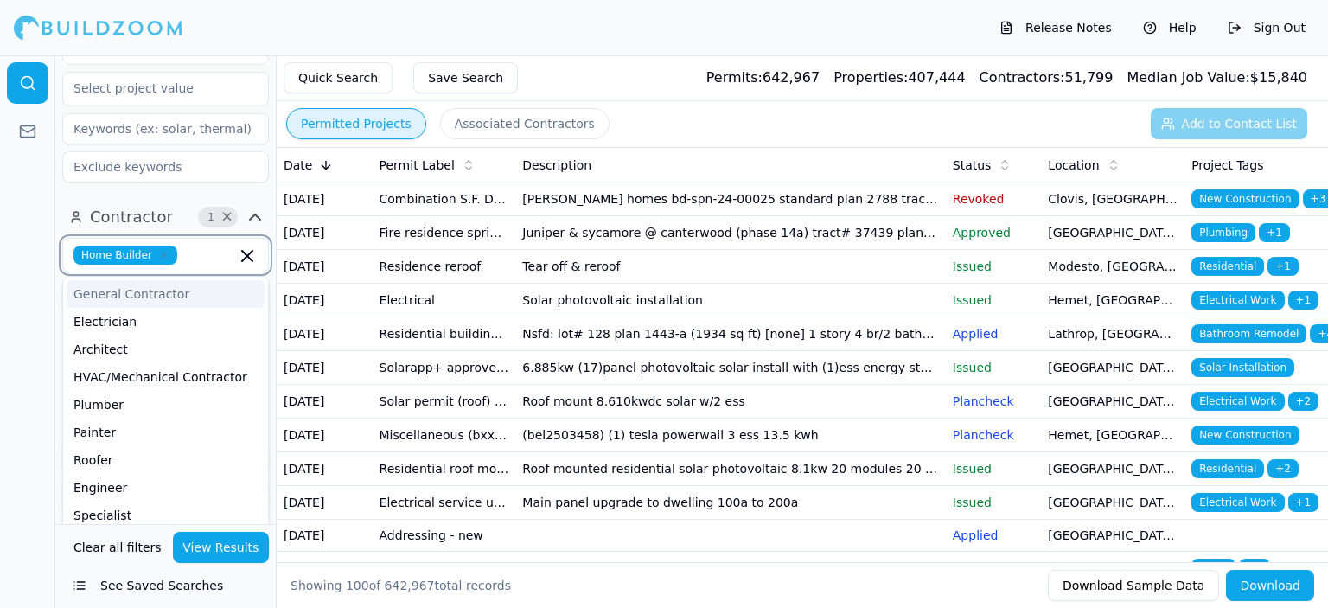
click at [143, 280] on div "General Contractor" at bounding box center [166, 294] width 198 height 28
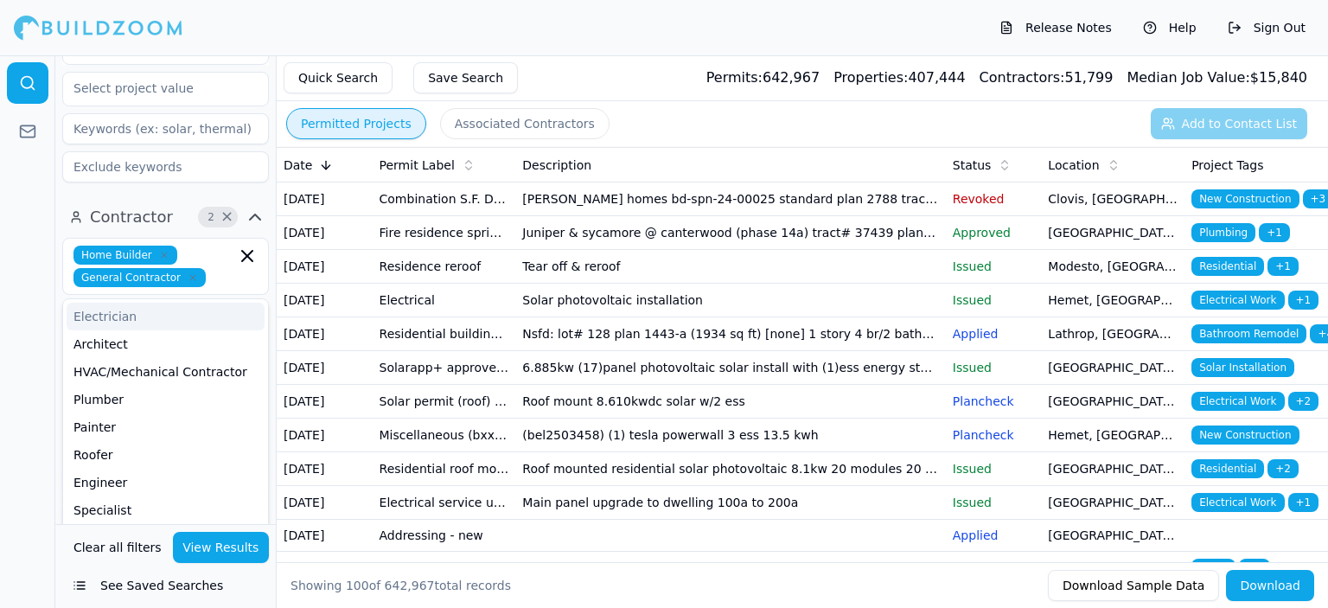
click at [7, 234] on div at bounding box center [27, 331] width 55 height 552
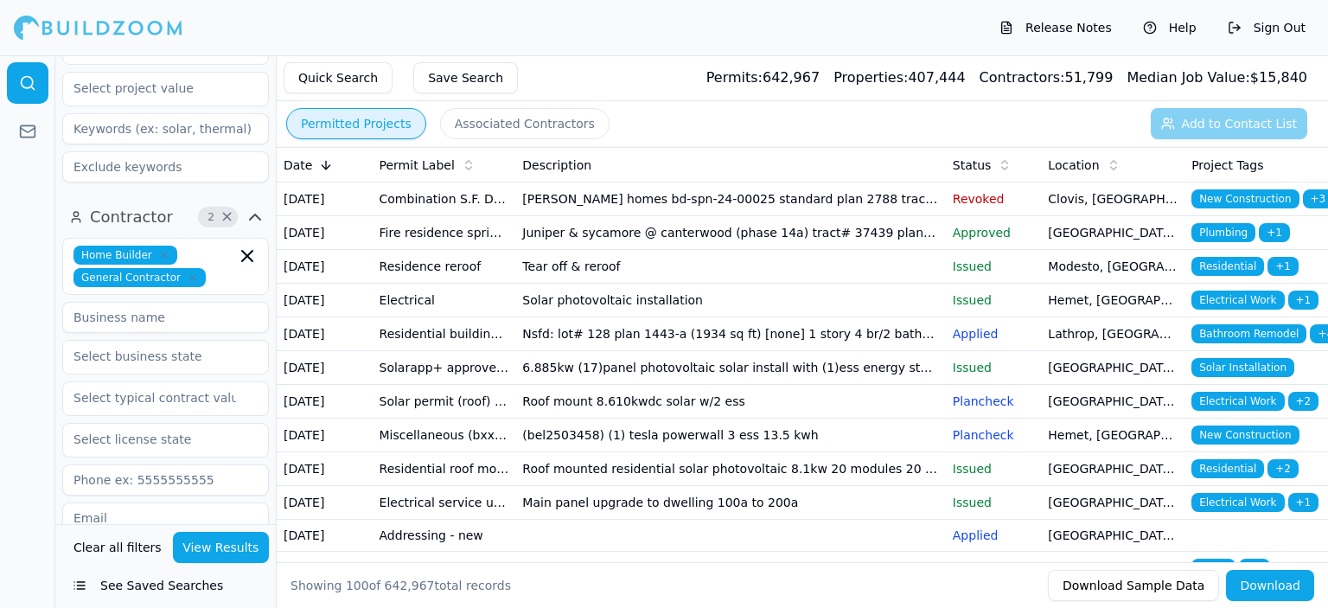
click at [217, 551] on button "View Results" at bounding box center [221, 547] width 97 height 31
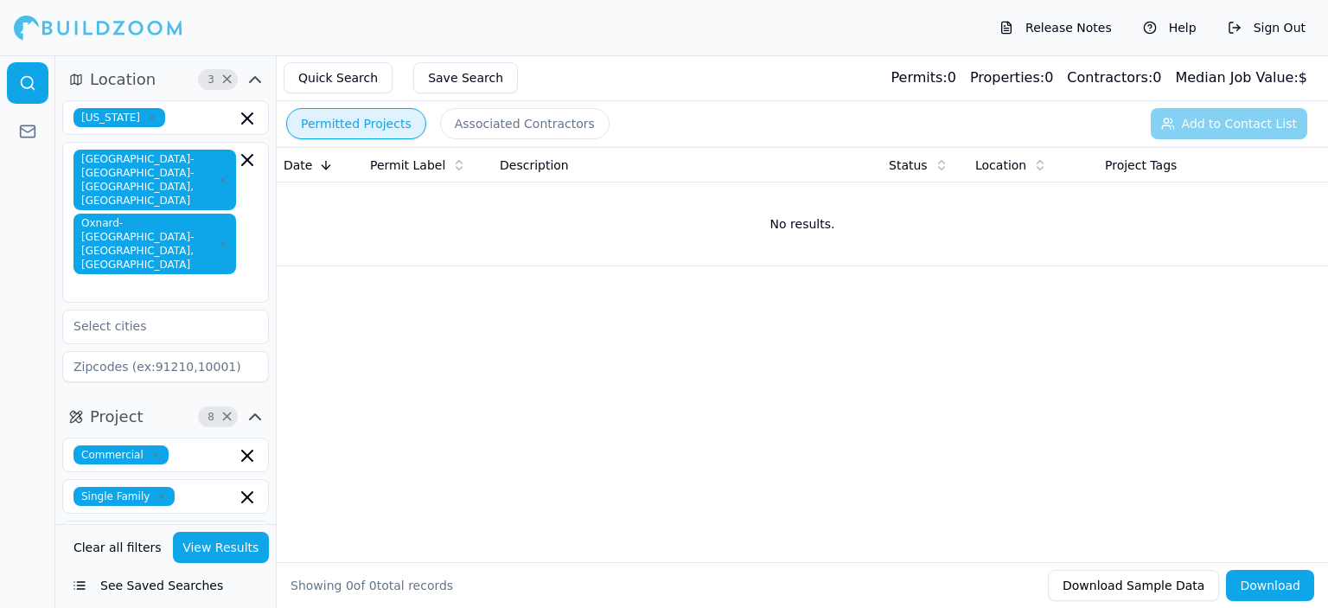
click at [482, 124] on button "Associated Contractors" at bounding box center [524, 123] width 169 height 31
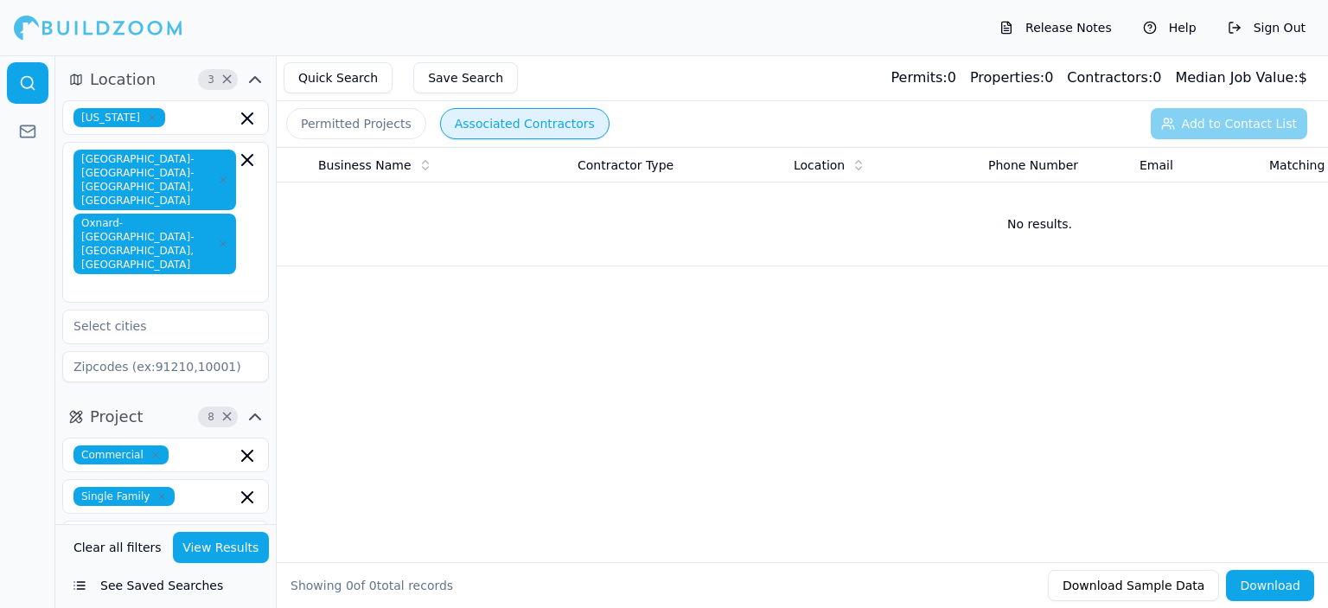
click at [341, 133] on button "Permitted Projects" at bounding box center [356, 123] width 140 height 31
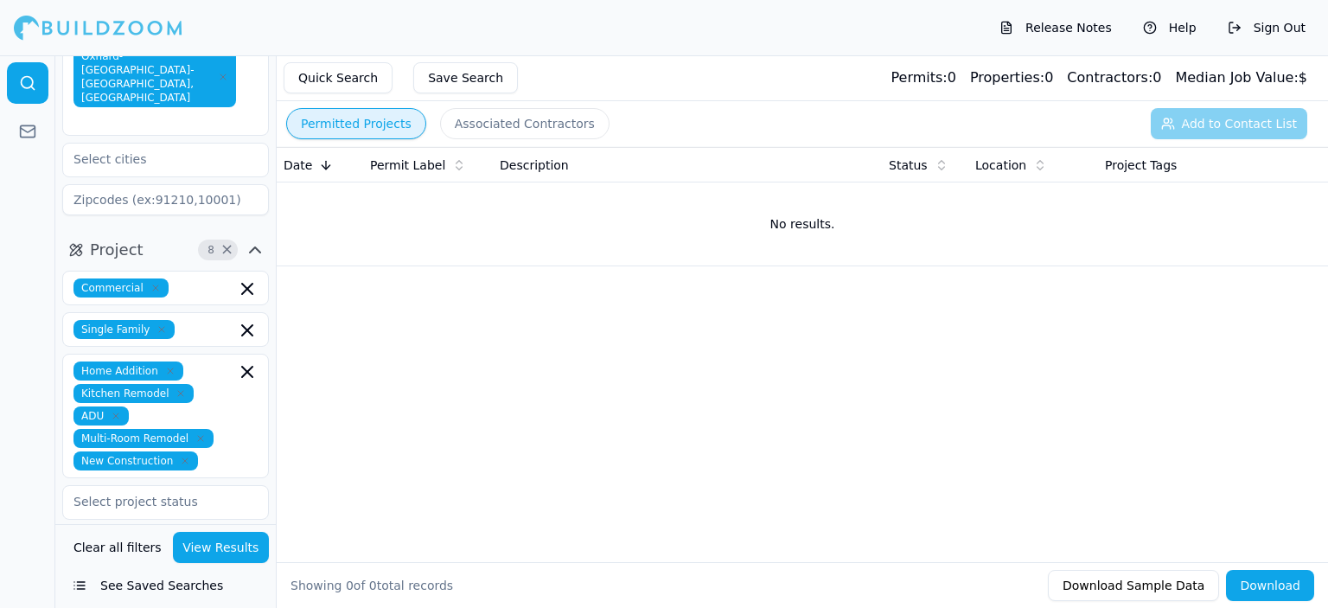
scroll to position [173, 0]
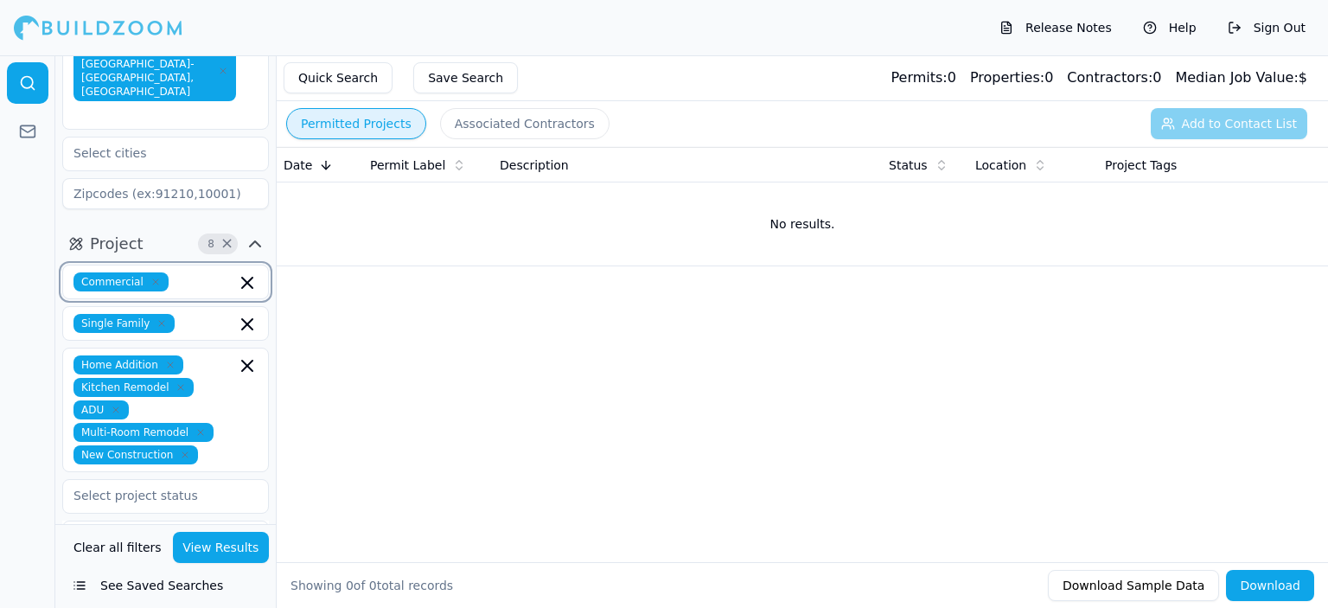
click at [245, 272] on icon "button" at bounding box center [247, 282] width 21 height 21
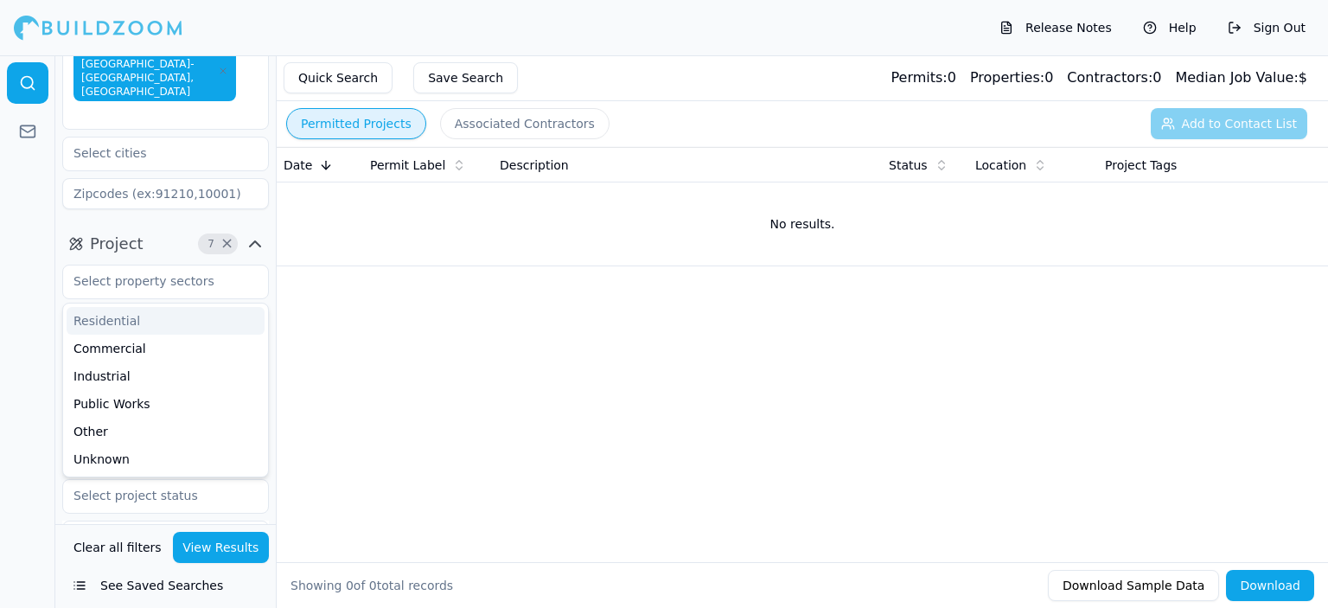
click at [10, 233] on div at bounding box center [27, 331] width 55 height 552
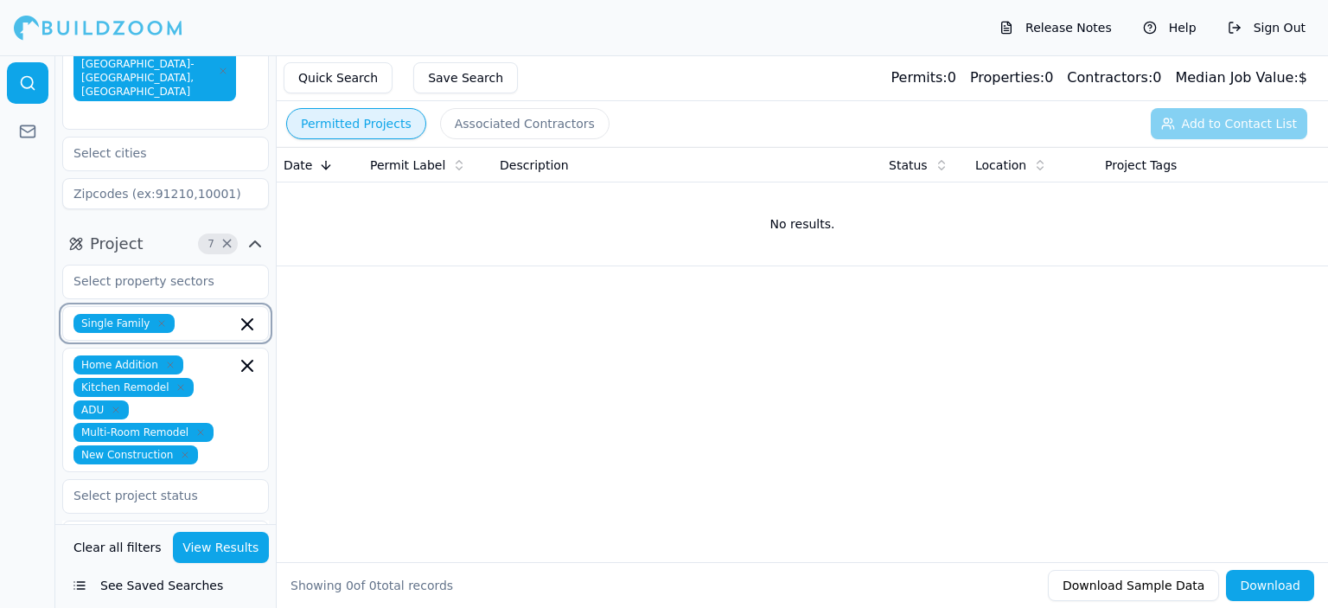
click at [245, 319] on icon "button" at bounding box center [247, 324] width 10 height 10
click at [0, 250] on div at bounding box center [27, 331] width 55 height 552
click at [213, 545] on button "View Results" at bounding box center [221, 547] width 97 height 31
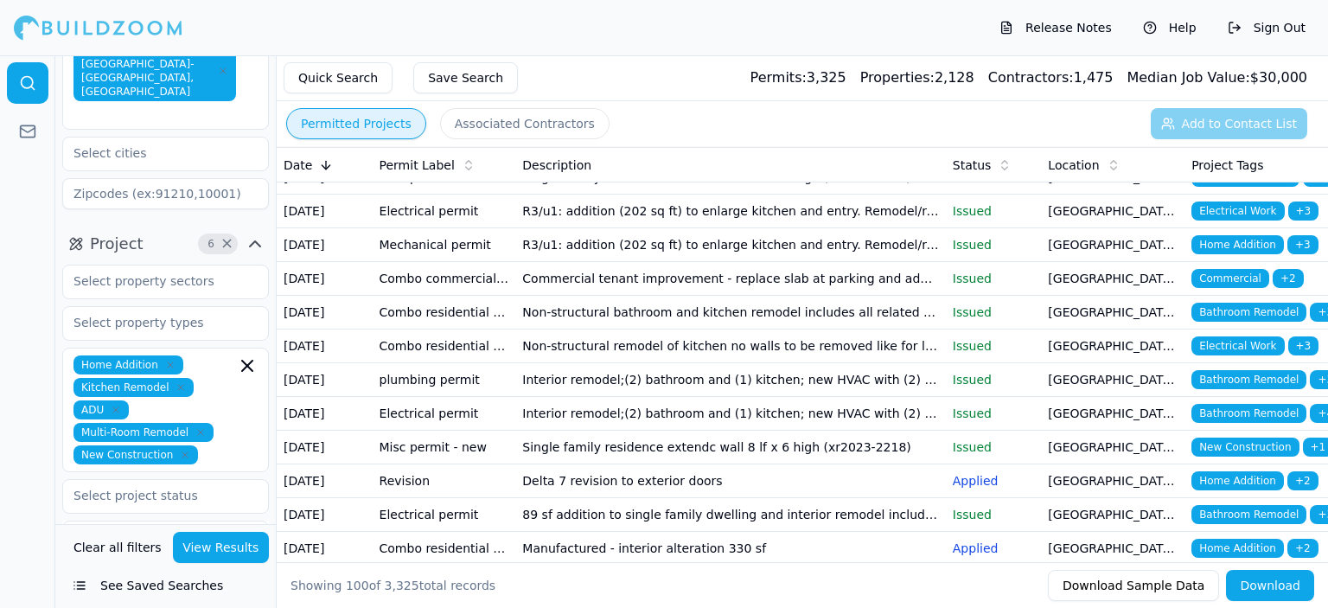
scroll to position [951, 0]
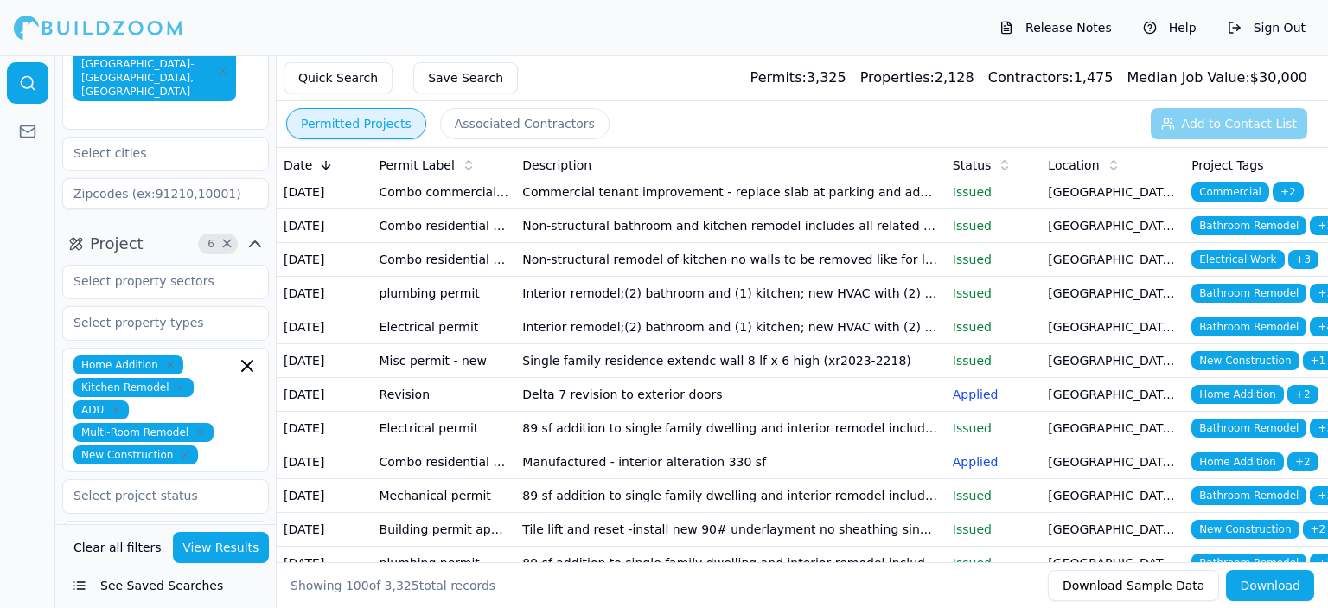
click at [613, 142] on td "R3/u1: addition (202 sq ft) to enlarge kitchen and entry. Remodel/reconfigure k…" at bounding box center [730, 125] width 430 height 34
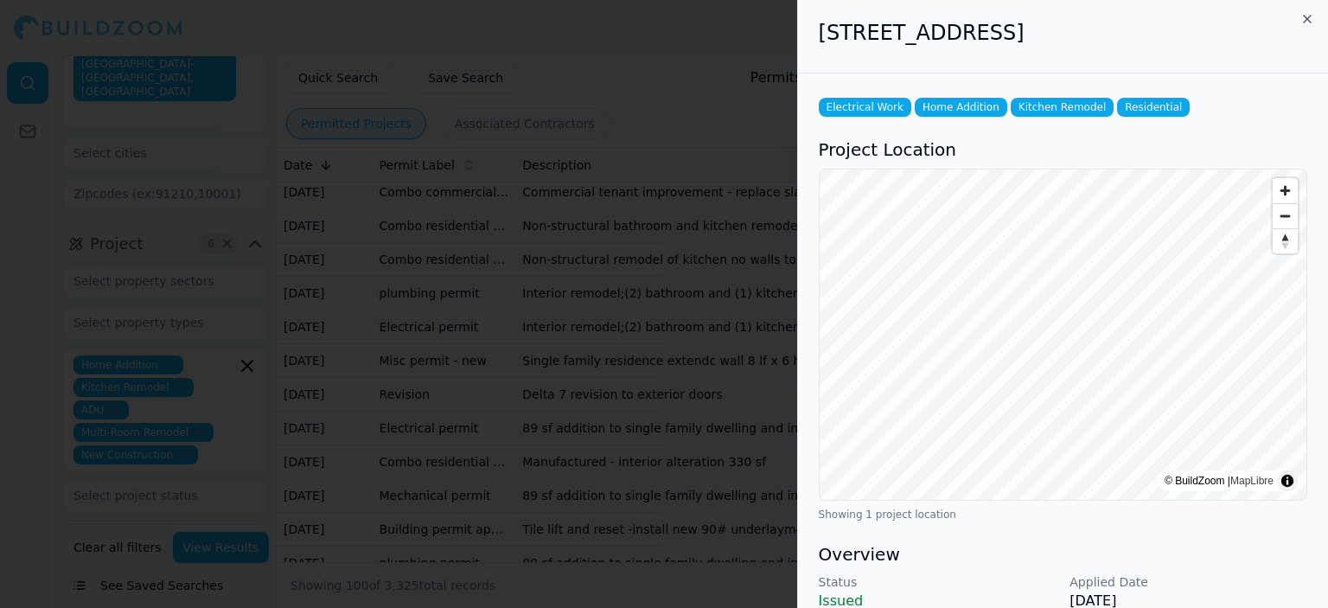
scroll to position [0, 0]
click at [1309, 18] on icon "button" at bounding box center [1306, 20] width 7 height 7
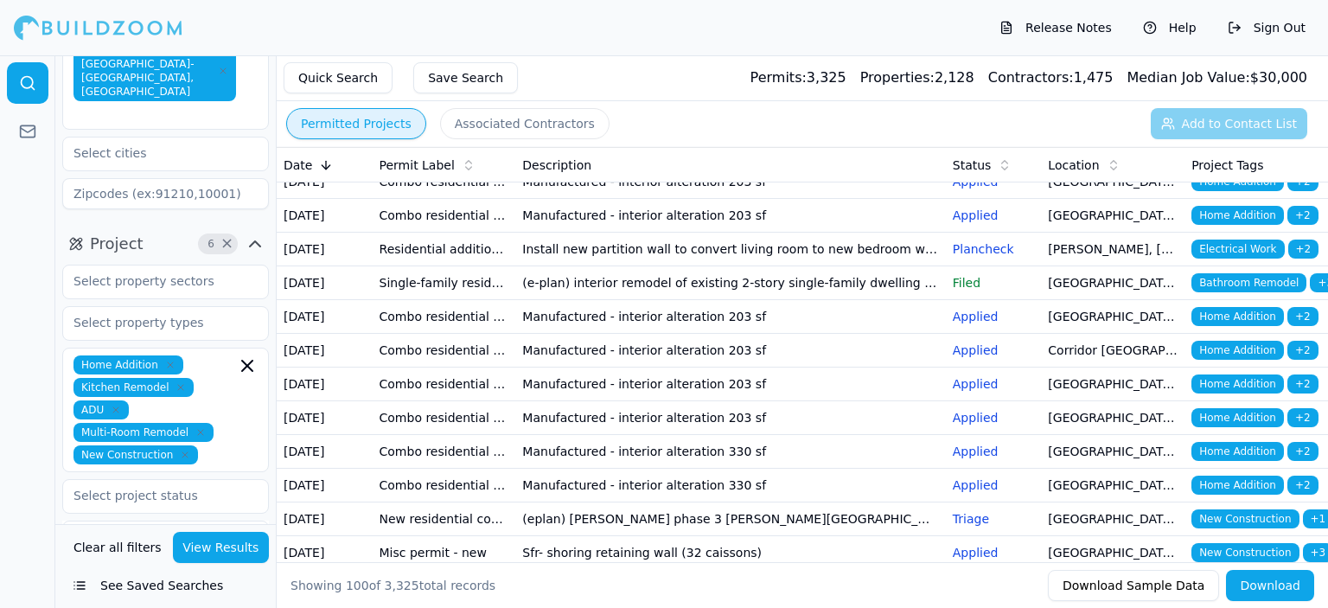
scroll to position [1988, 0]
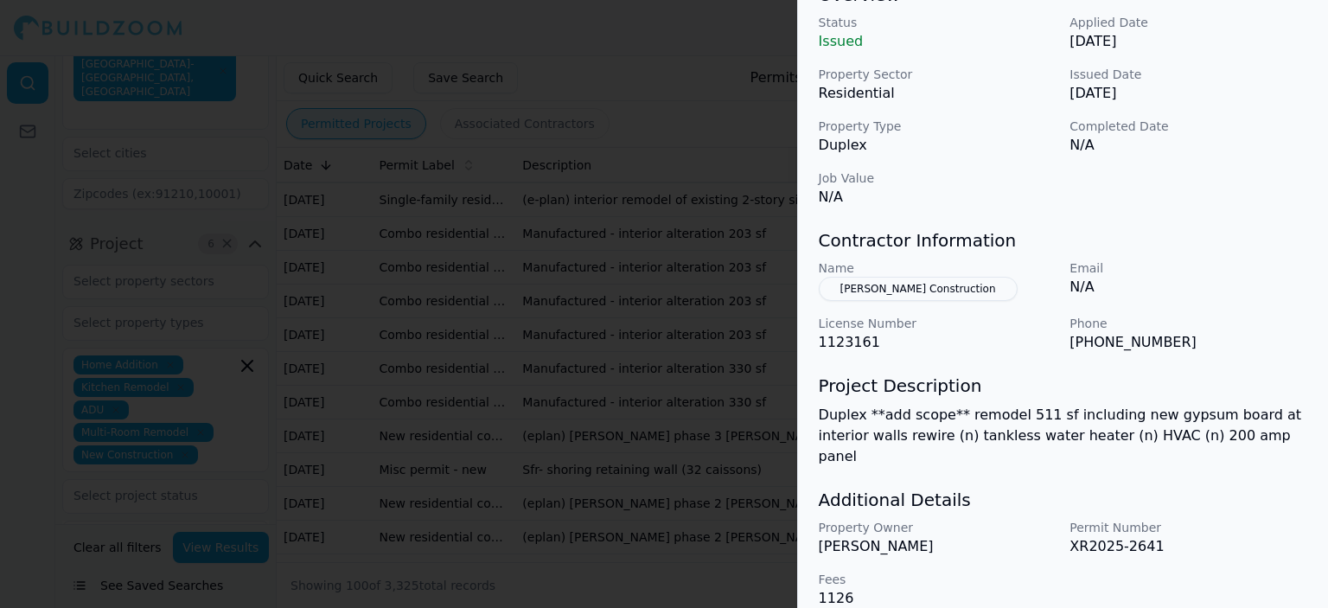
scroll to position [475, 0]
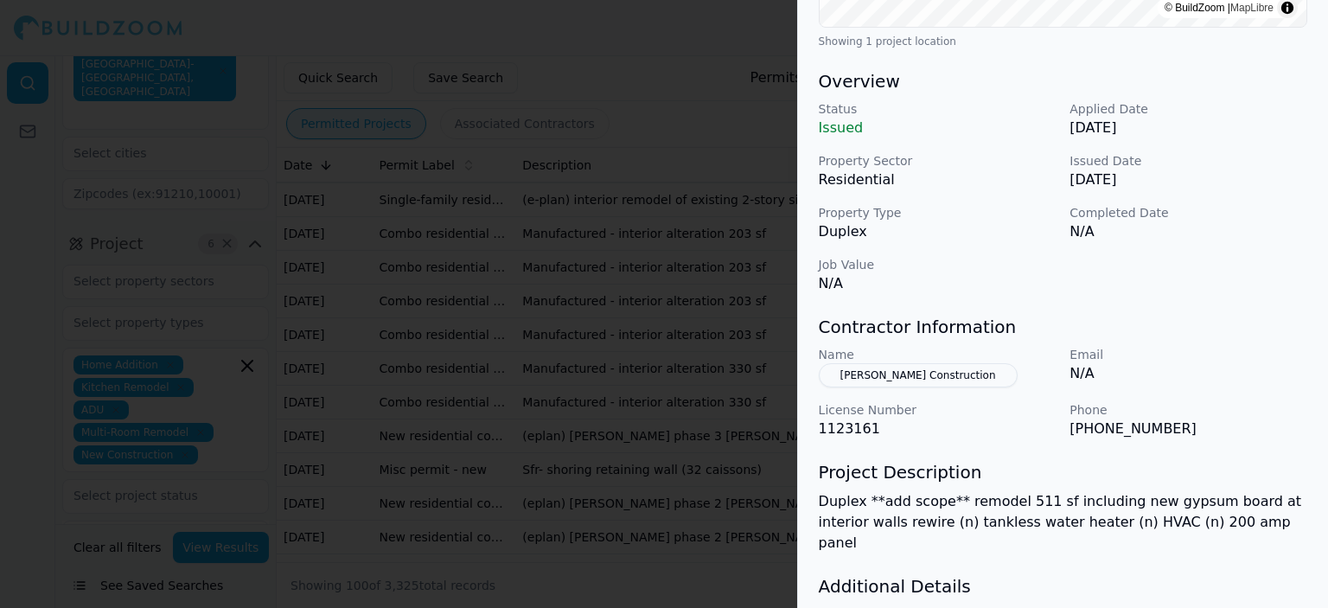
click at [918, 373] on button "[PERSON_NAME] Construction" at bounding box center [918, 375] width 199 height 24
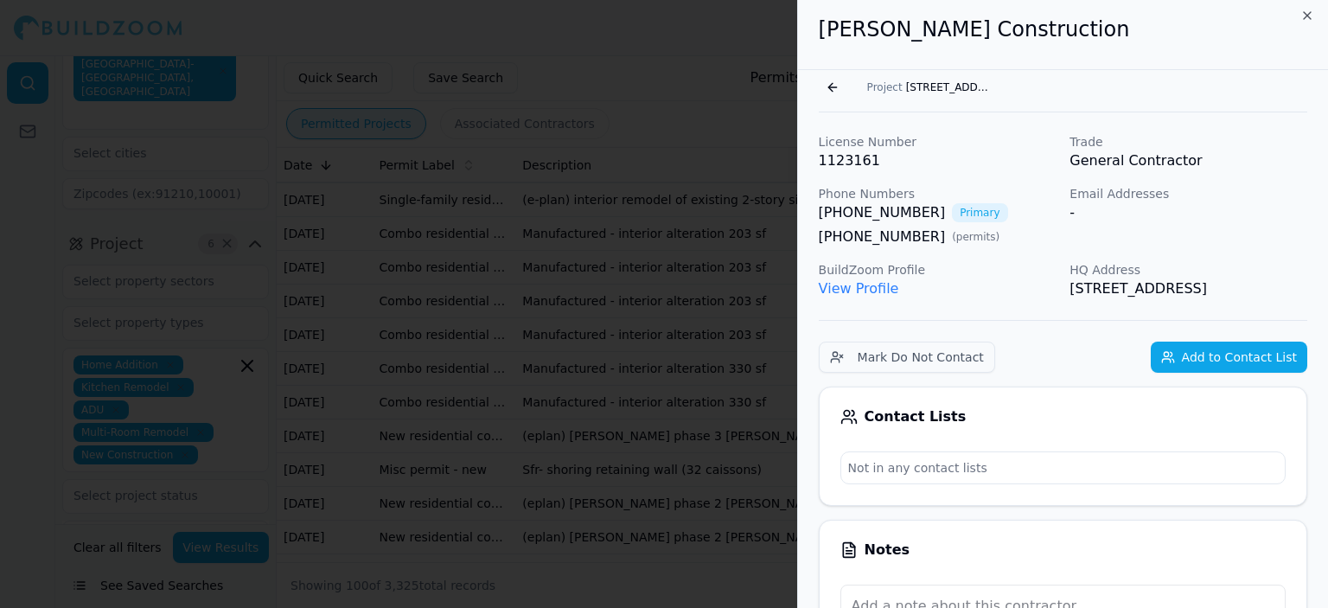
scroll to position [0, 0]
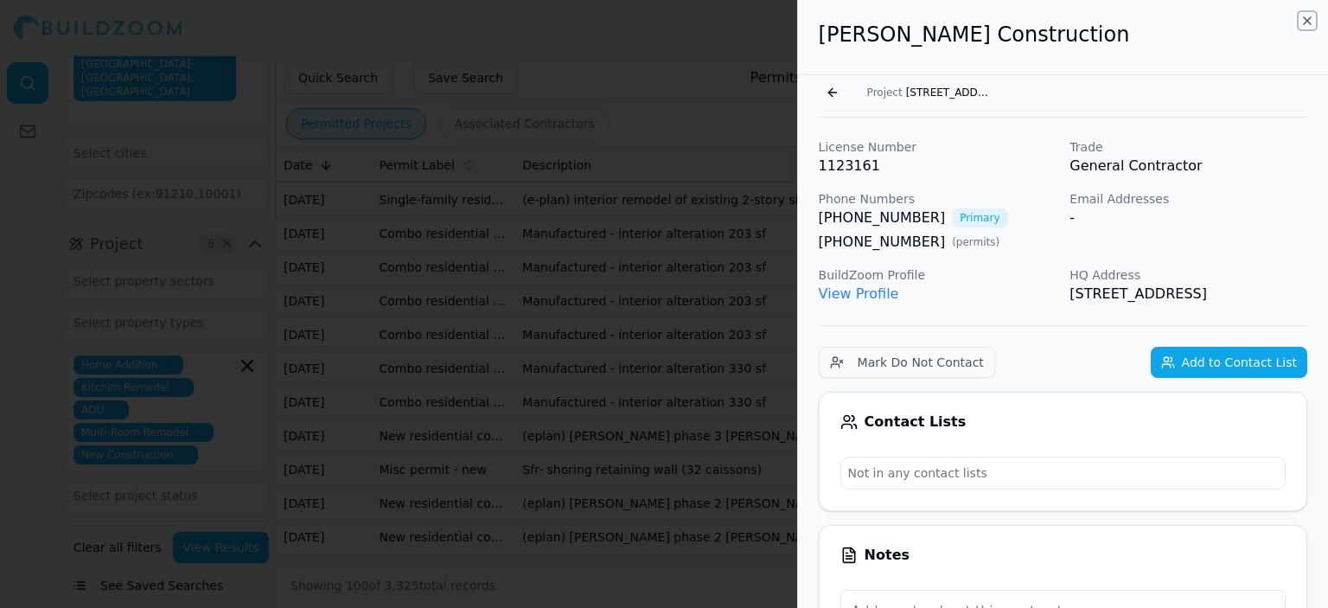
click at [1309, 22] on icon "button" at bounding box center [1307, 21] width 14 height 14
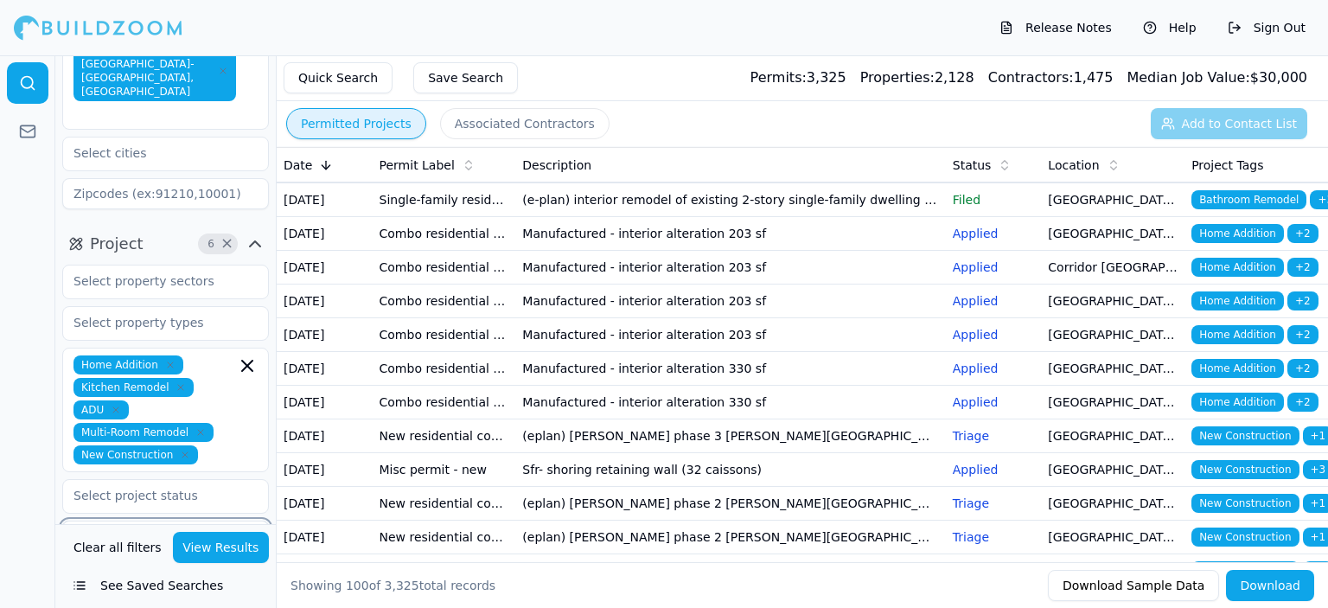
click at [173, 532] on div at bounding box center [153, 540] width 160 height 17
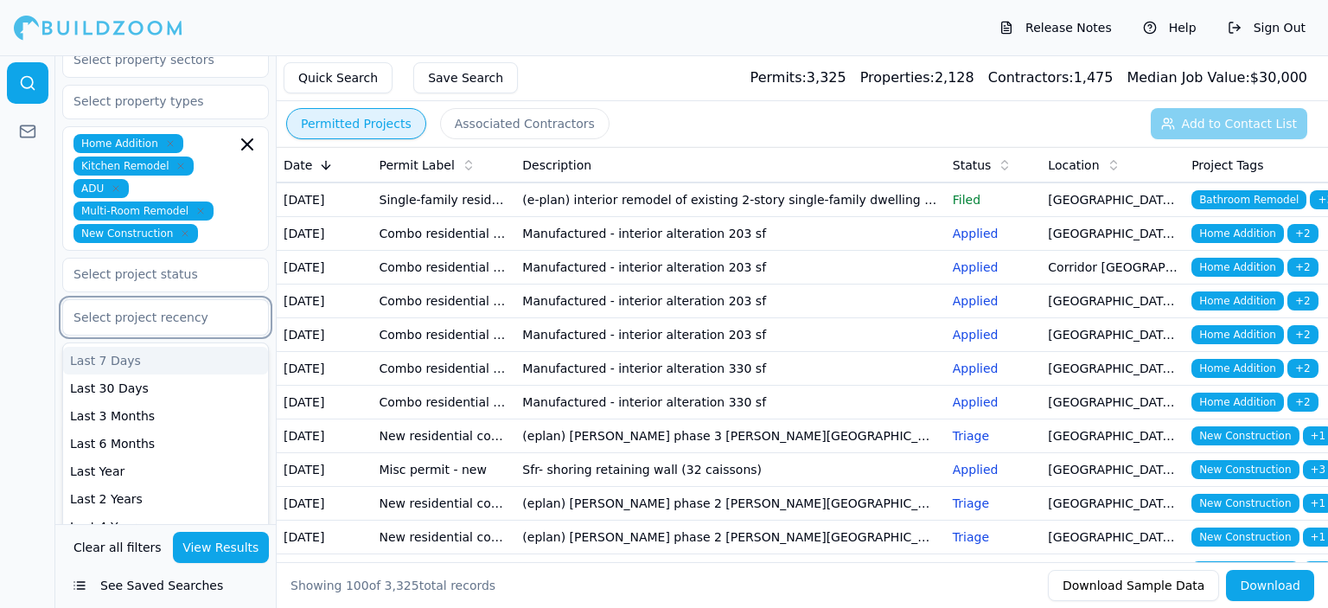
scroll to position [432, 0]
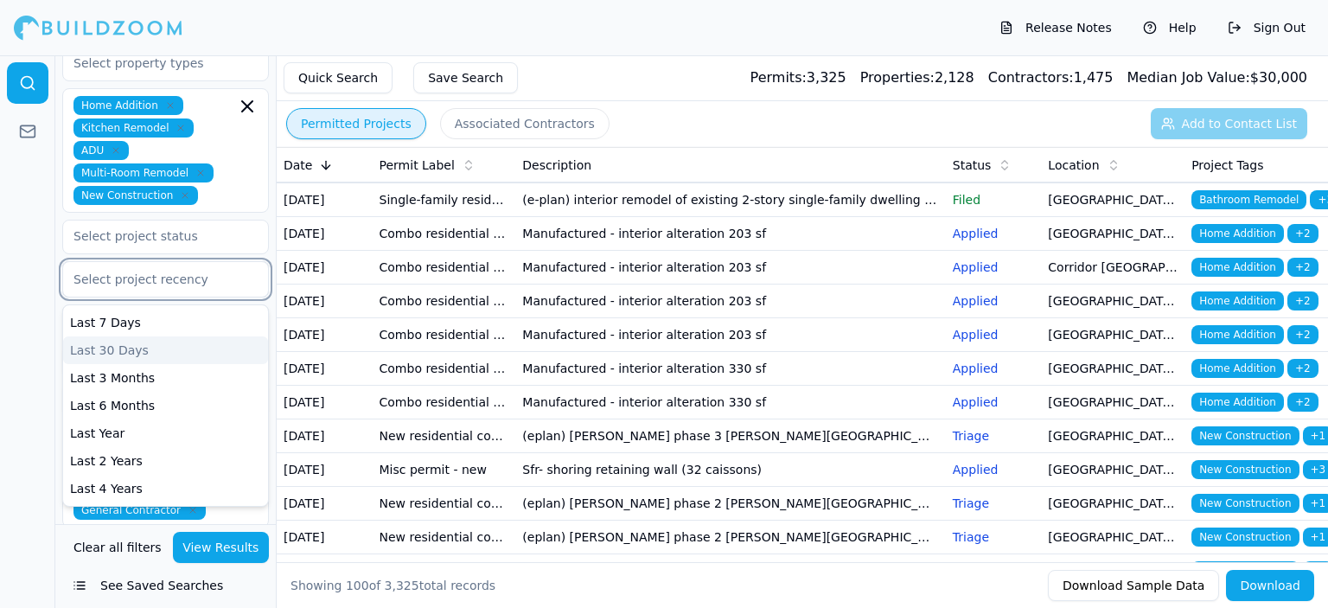
click at [128, 336] on div "Last 30 Days" at bounding box center [165, 350] width 205 height 28
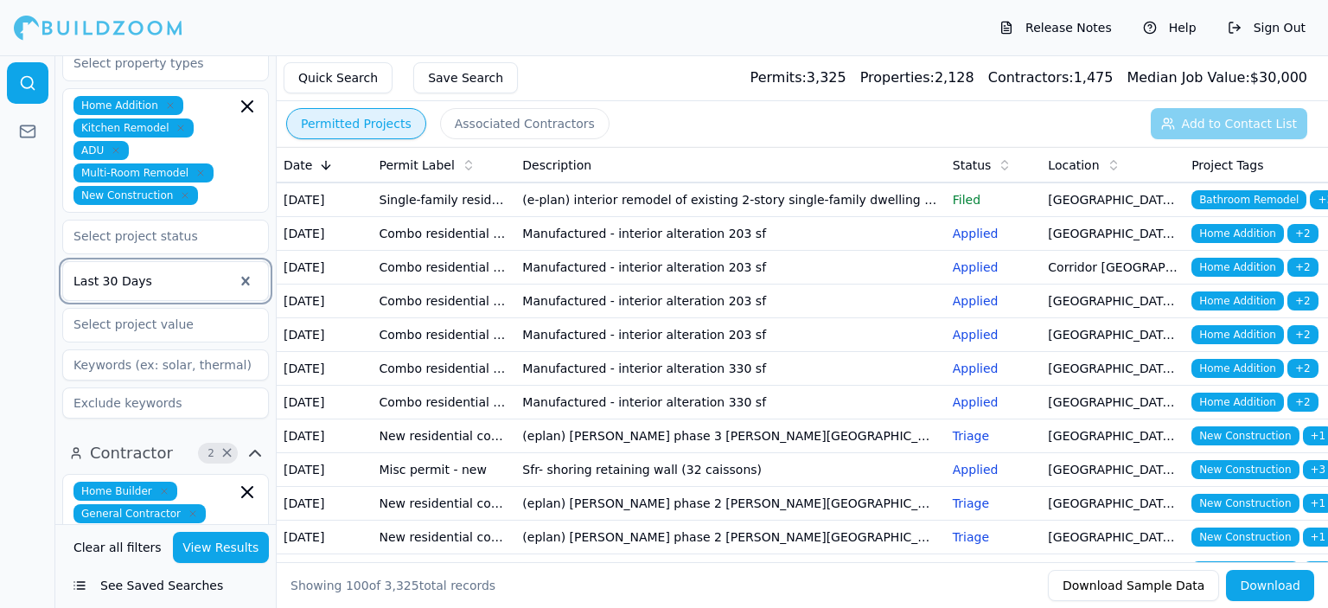
click at [221, 552] on button "View Results" at bounding box center [221, 547] width 97 height 31
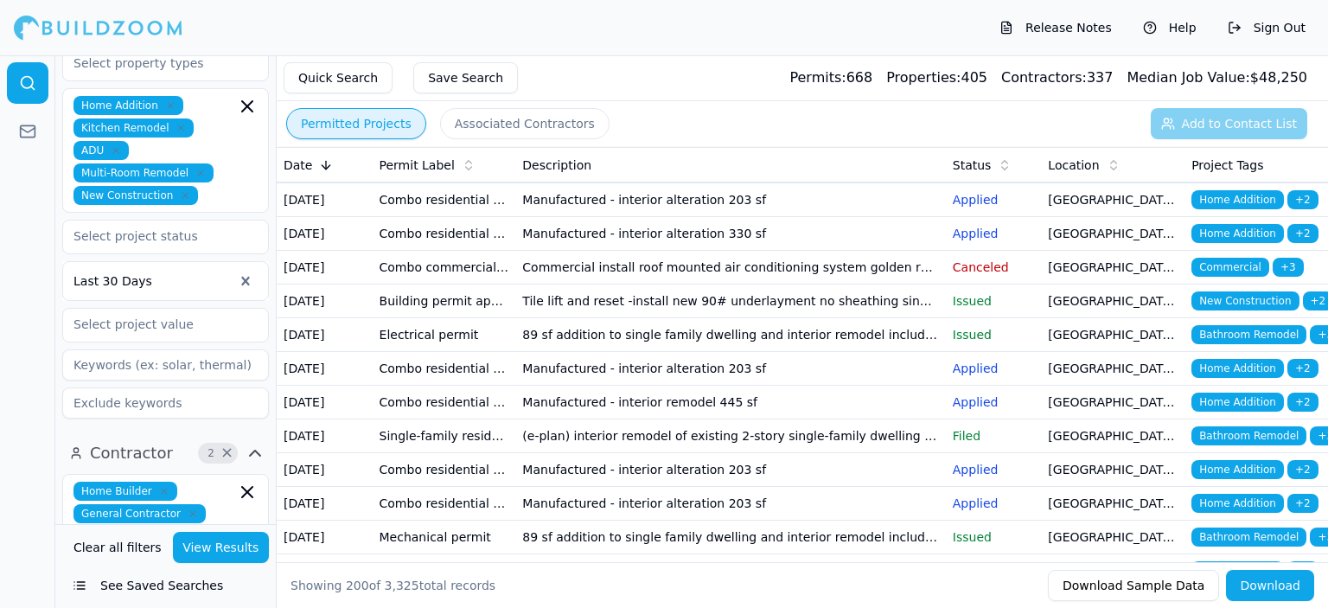
scroll to position [1383, 0]
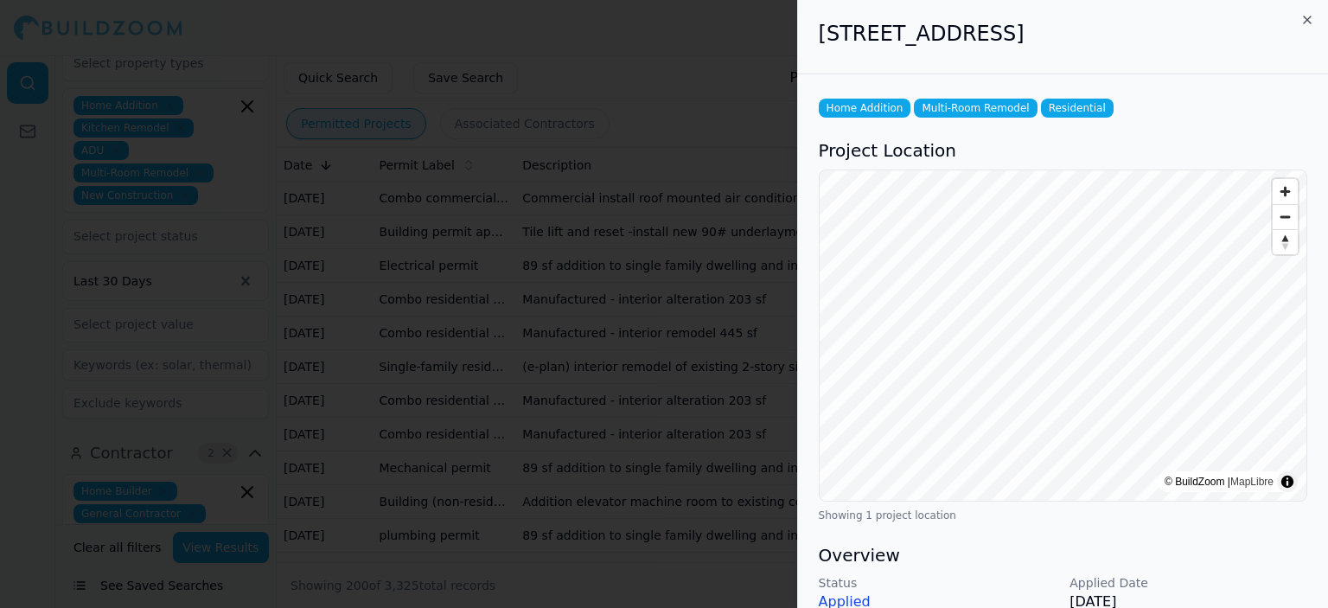
scroll to position [0, 0]
click at [1311, 22] on icon "button" at bounding box center [1307, 21] width 14 height 14
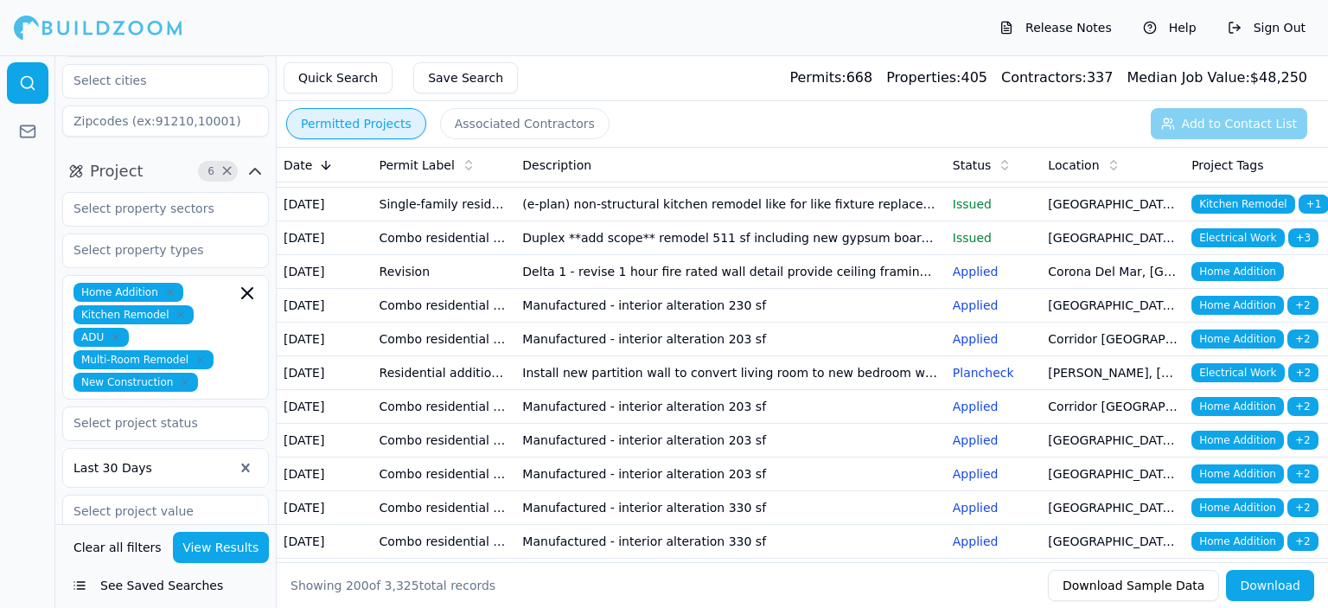
scroll to position [346, 0]
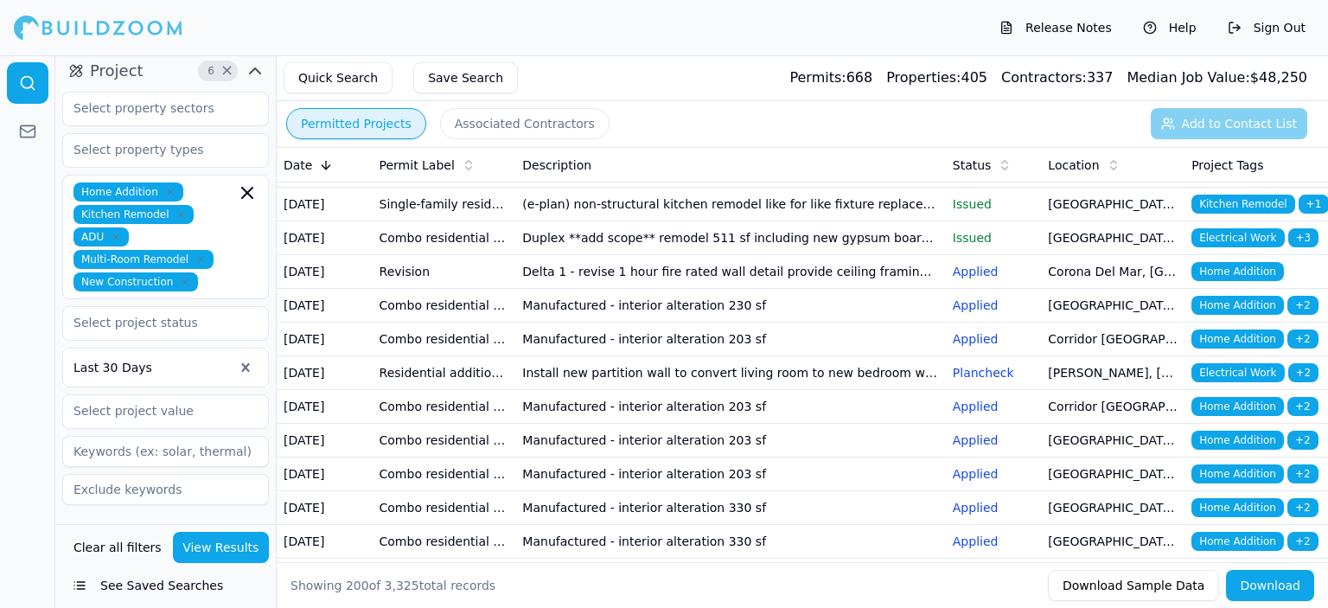
click at [178, 212] on icon "button" at bounding box center [180, 214] width 5 height 5
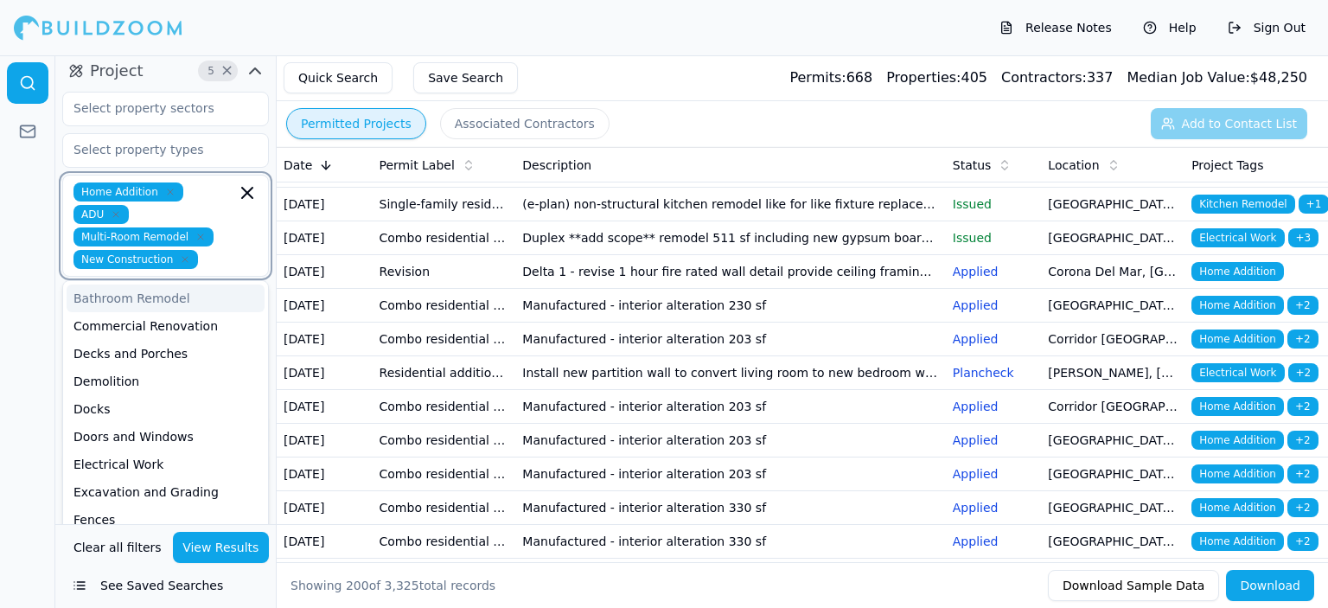
click at [165, 187] on icon "button" at bounding box center [170, 192] width 10 height 10
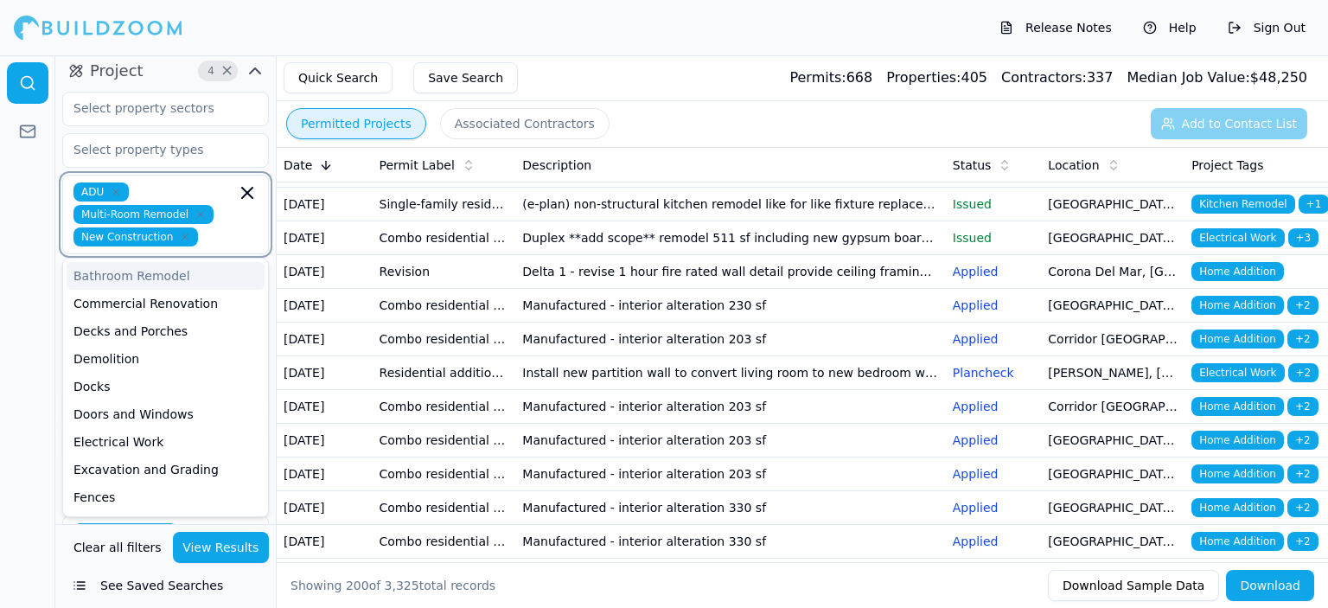
click at [196, 209] on icon "button" at bounding box center [200, 214] width 10 height 10
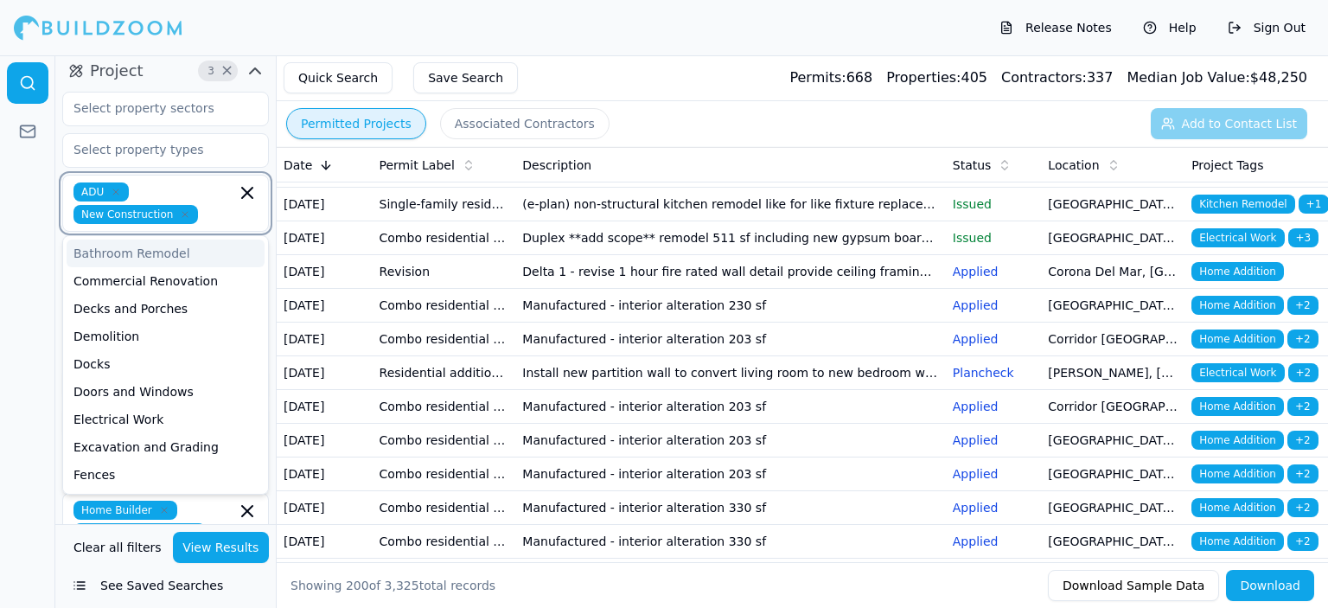
click at [115, 187] on icon "button" at bounding box center [116, 192] width 10 height 10
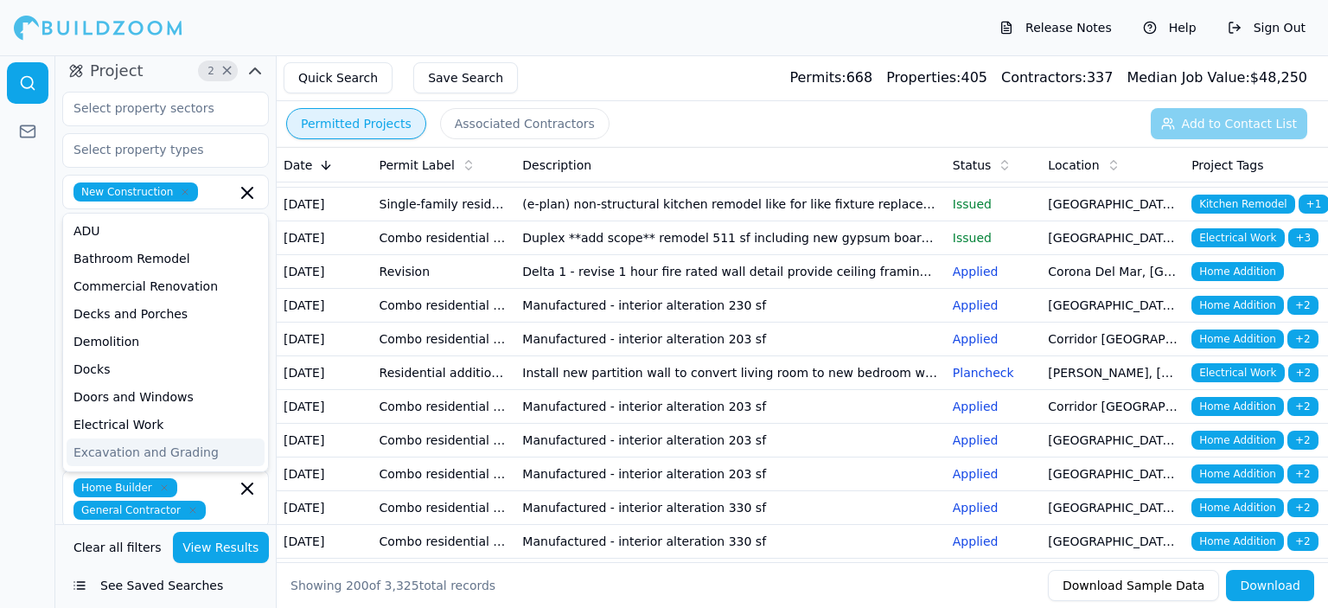
click at [218, 545] on button "View Results" at bounding box center [221, 547] width 97 height 31
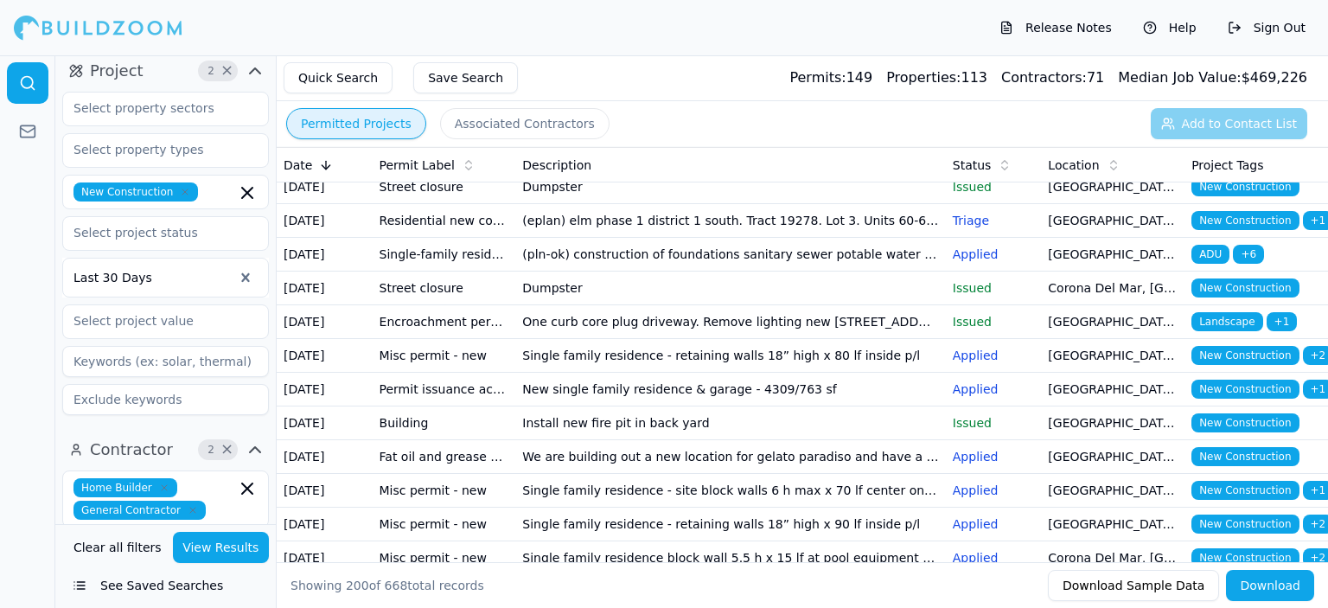
scroll to position [1037, 0]
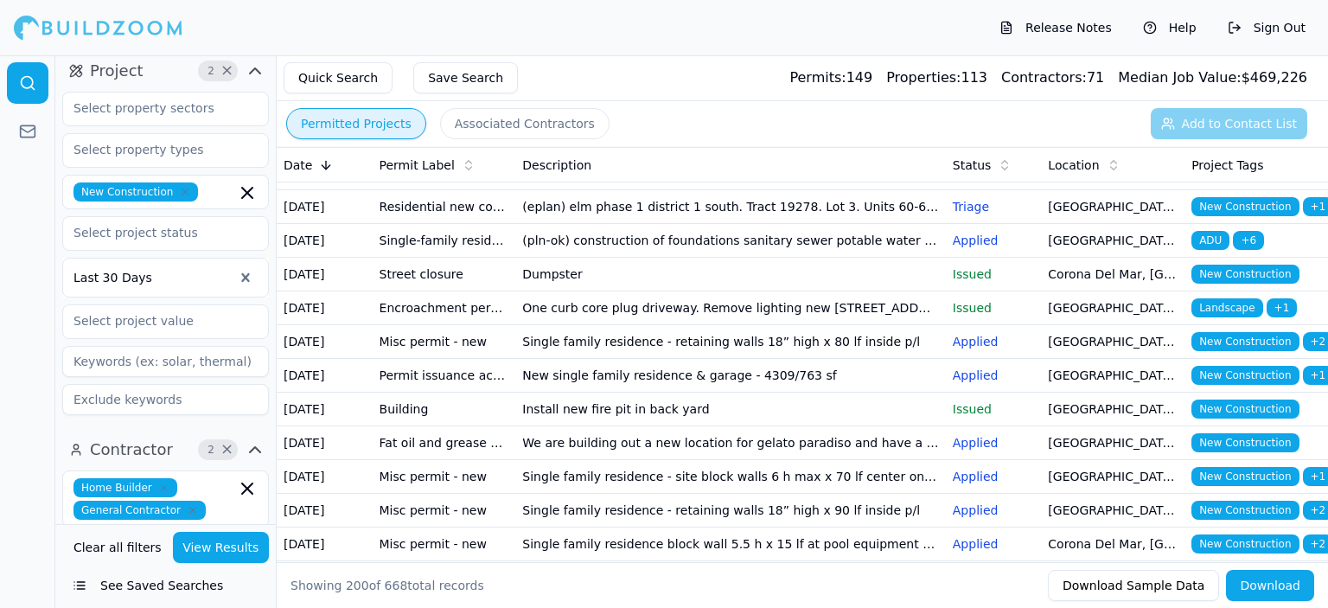
click at [679, 22] on td "Construction of new 1 732 sf retail building" at bounding box center [730, 5] width 430 height 34
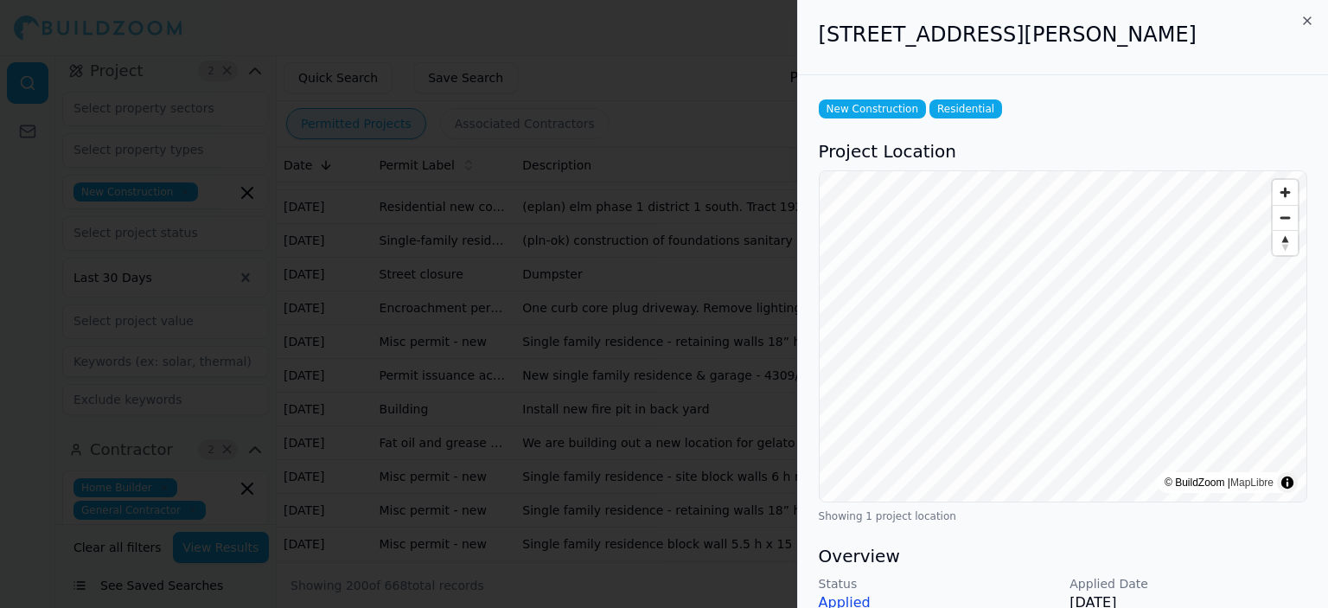
click at [1284, 218] on span "Zoom out" at bounding box center [1284, 218] width 25 height 24
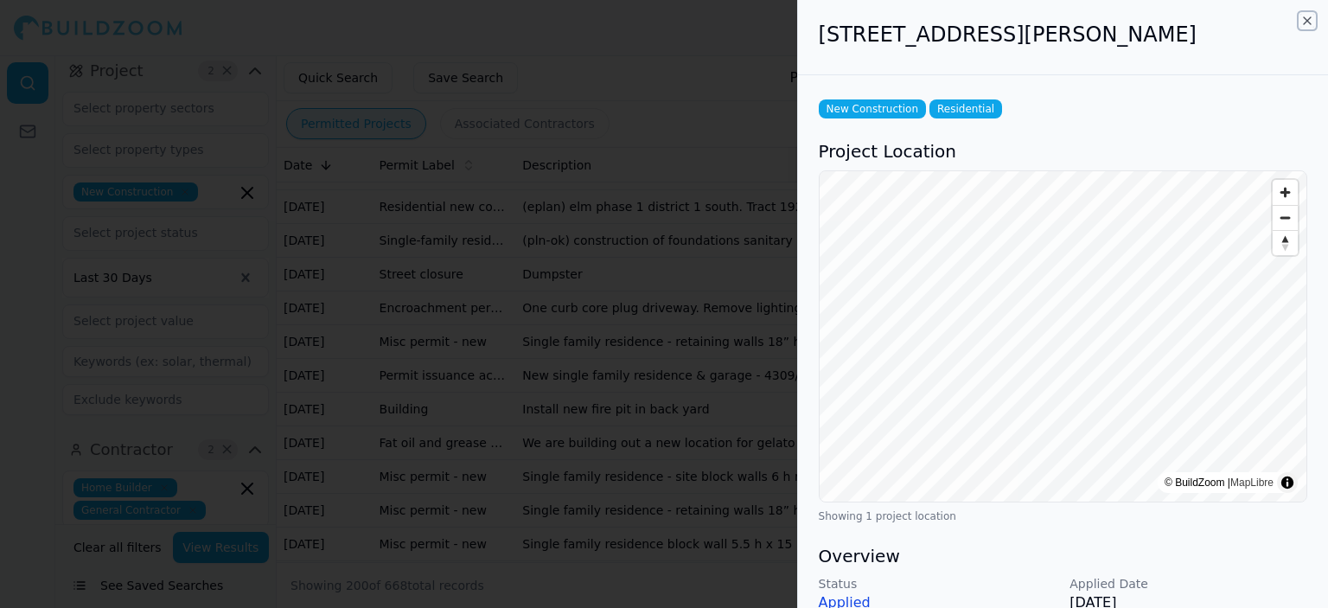
click at [1308, 24] on icon "button" at bounding box center [1307, 21] width 14 height 14
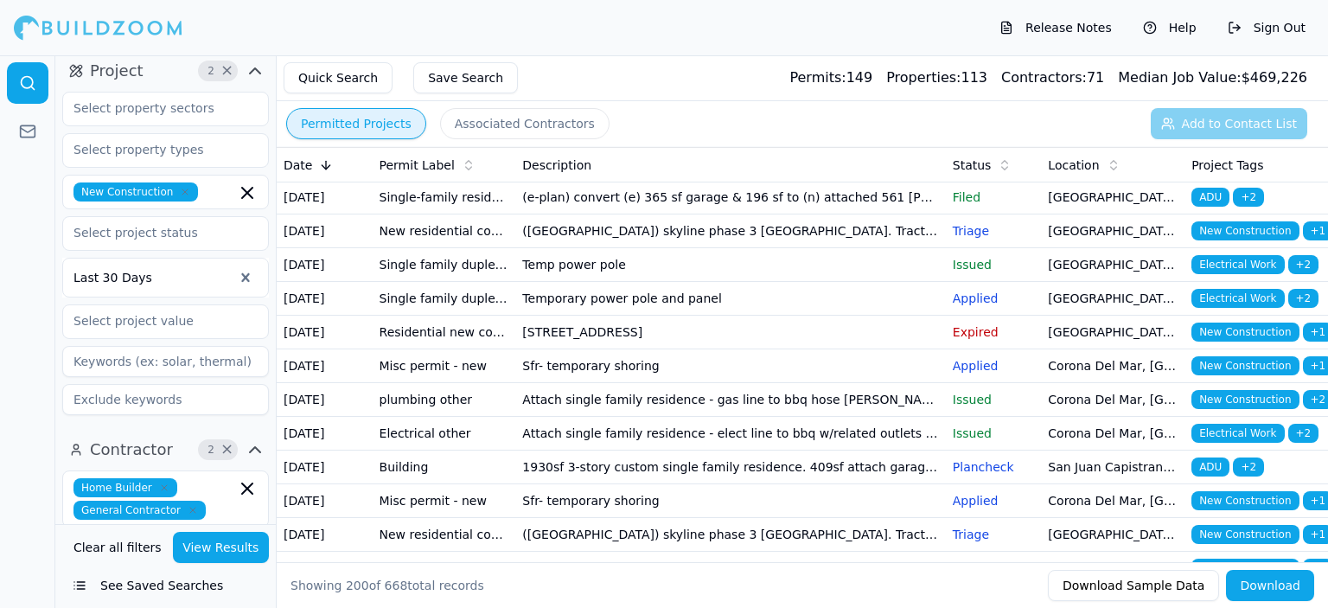
scroll to position [1902, 0]
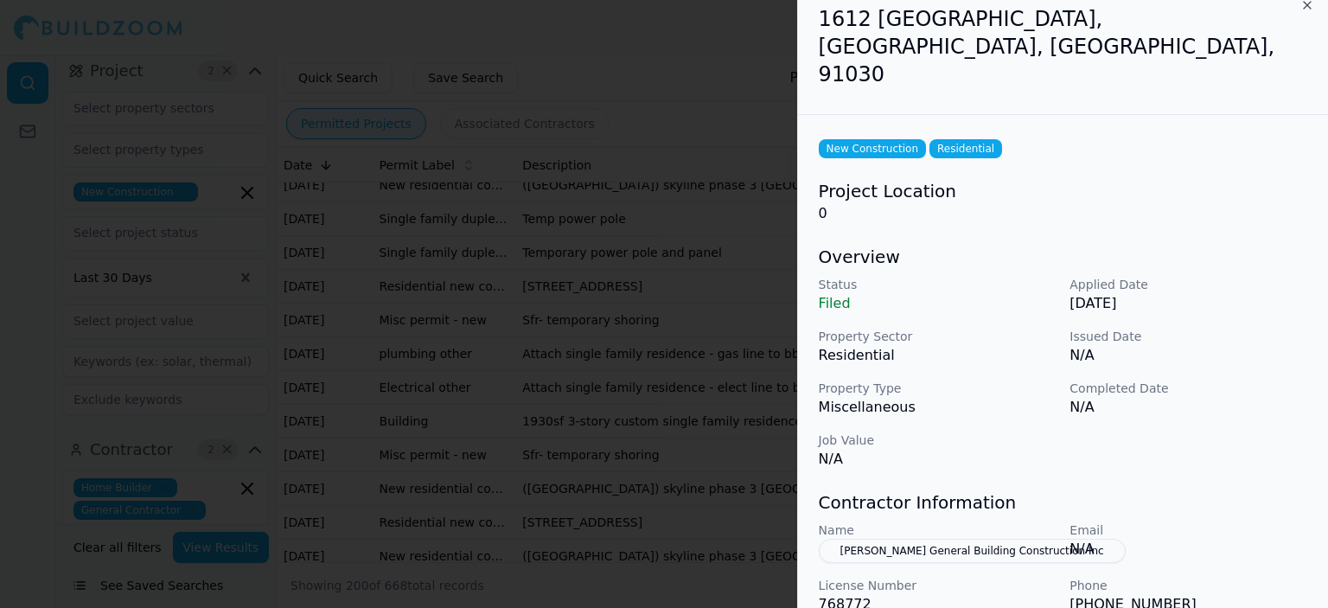
scroll to position [0, 0]
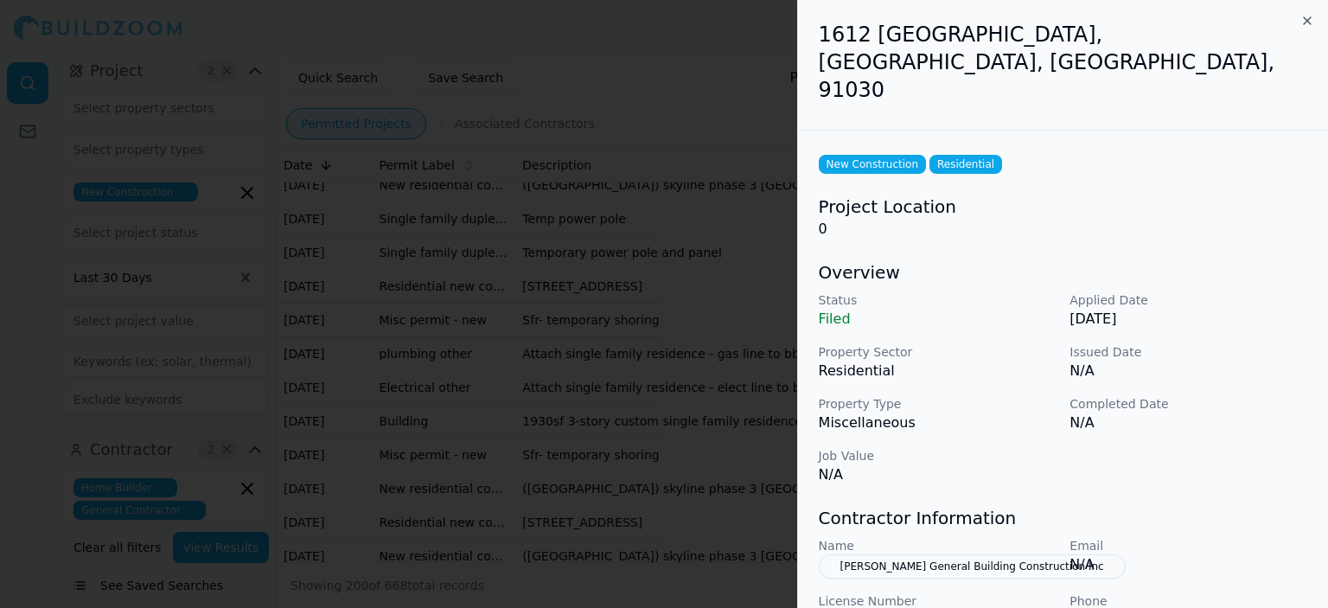
click at [928, 554] on button "[PERSON_NAME] General Building Construction Inc" at bounding box center [972, 566] width 307 height 24
